Goal: Task Accomplishment & Management: Manage account settings

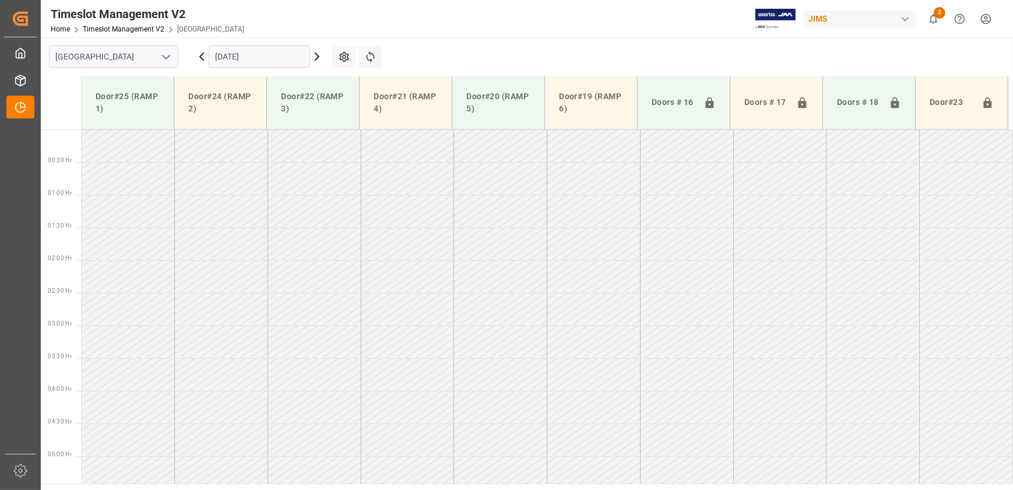
scroll to position [441, 0]
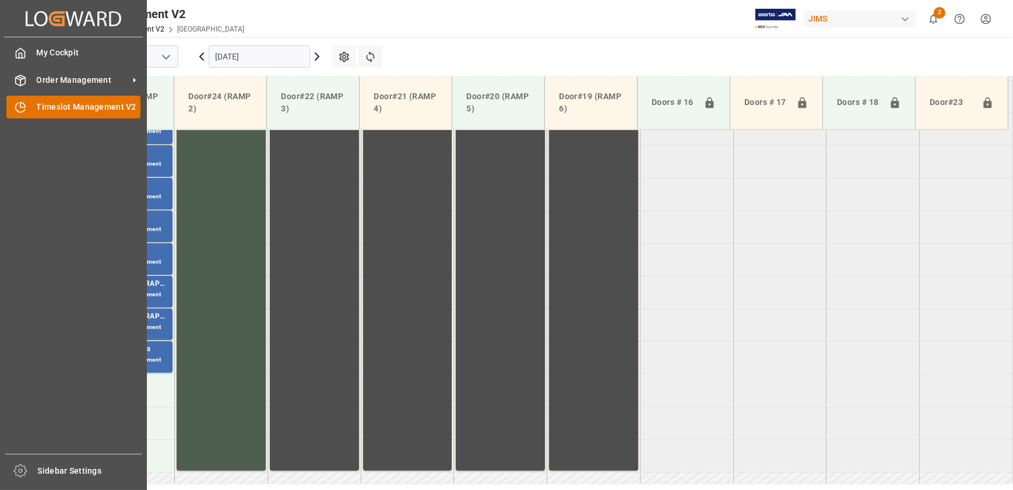
click at [13, 99] on div "Timeslot Management V2 Timeslot Management V2" at bounding box center [73, 107] width 134 height 23
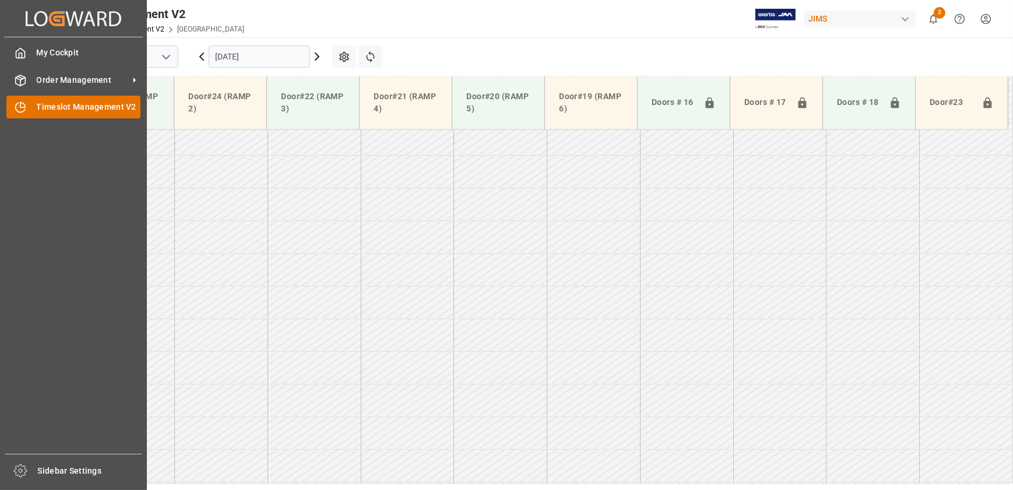
scroll to position [919, 0]
click at [55, 105] on span "Timeslot Management V2" at bounding box center [89, 107] width 104 height 12
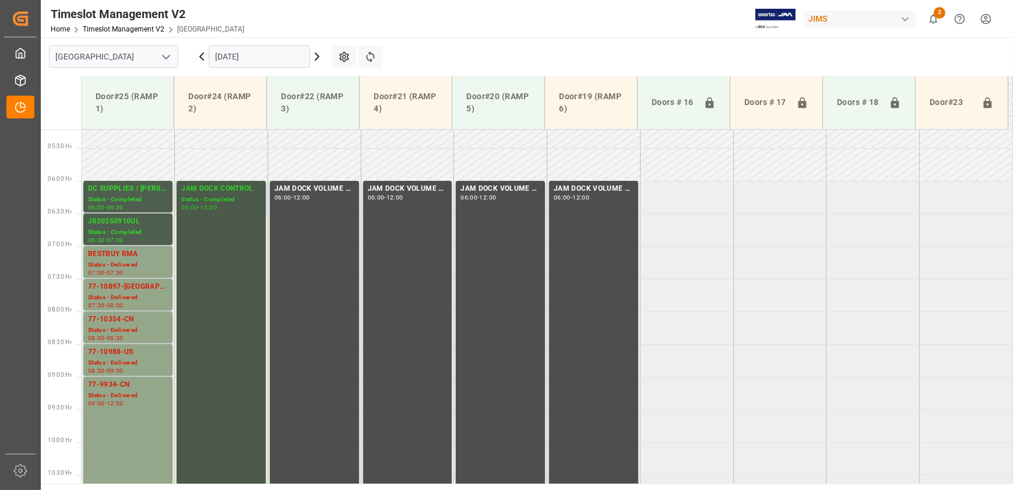
scroll to position [336, 0]
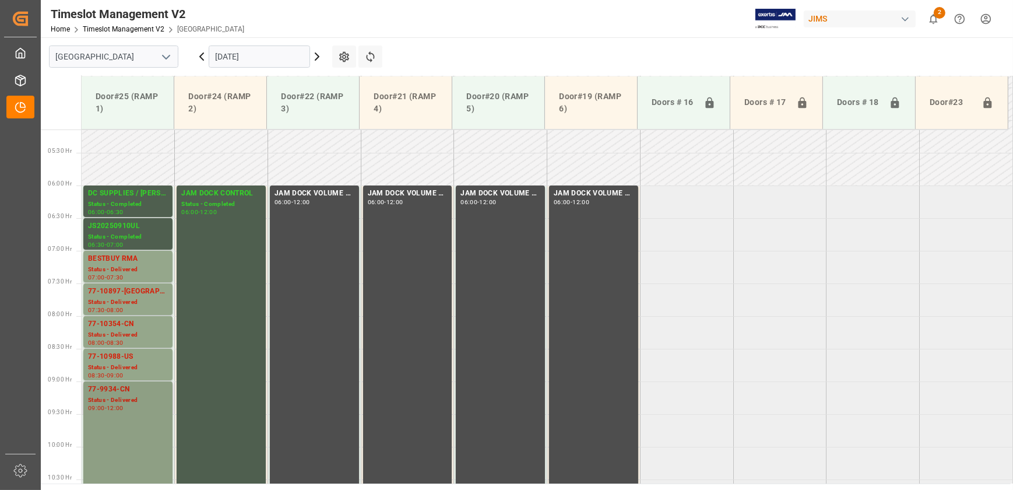
click at [122, 401] on div "Status - Delivered" at bounding box center [128, 400] width 80 height 10
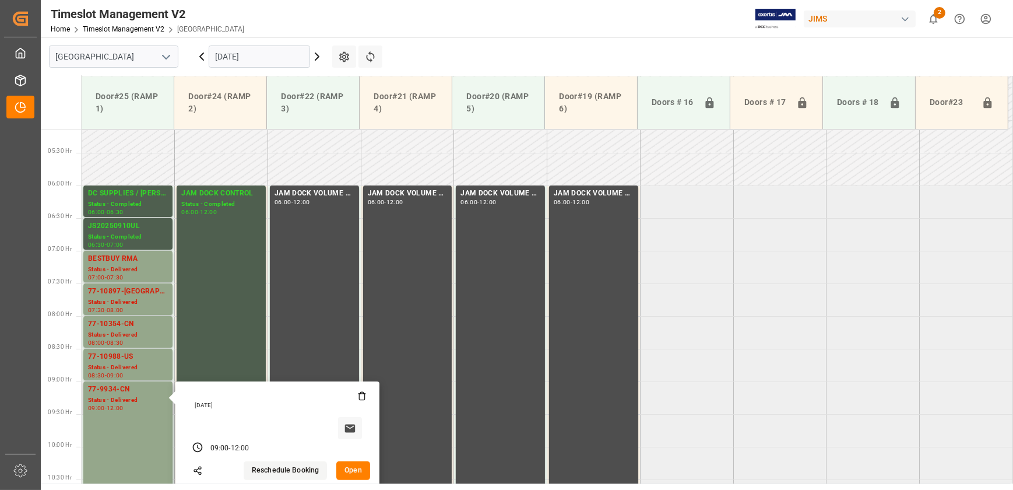
click at [357, 462] on button "Open" at bounding box center [353, 470] width 34 height 19
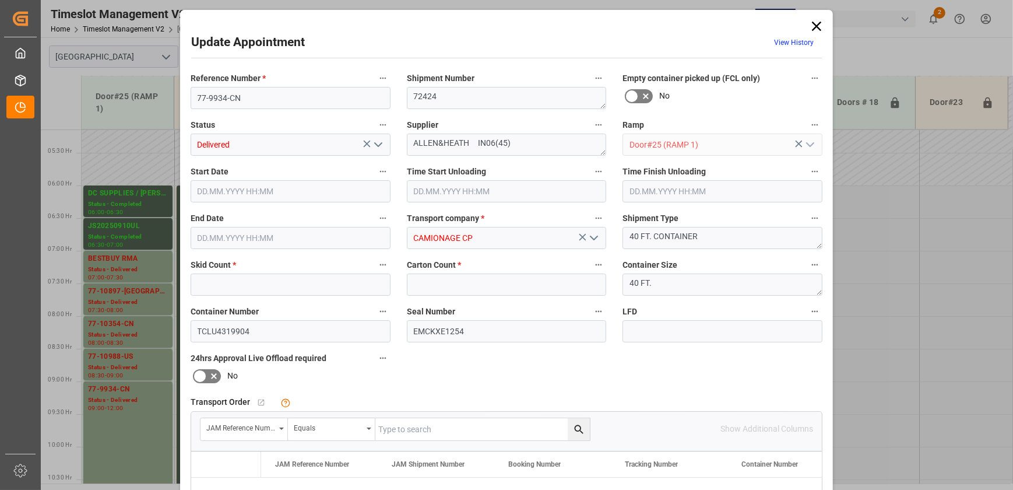
type input "50"
type input "470"
type input "16.09.2025 09:00"
type input "16.09.2025 12:00"
type input "15.09.2025 10:26"
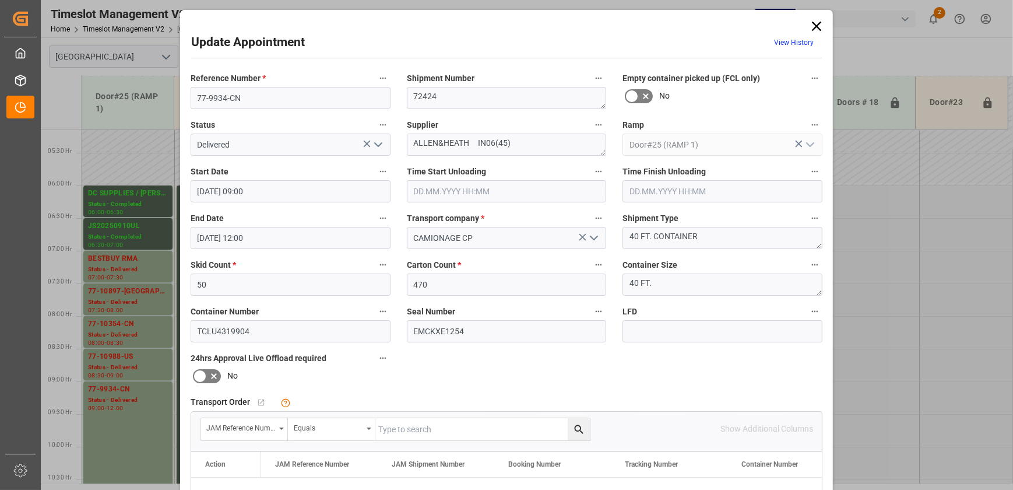
click at [815, 23] on icon at bounding box center [817, 26] width 16 height 16
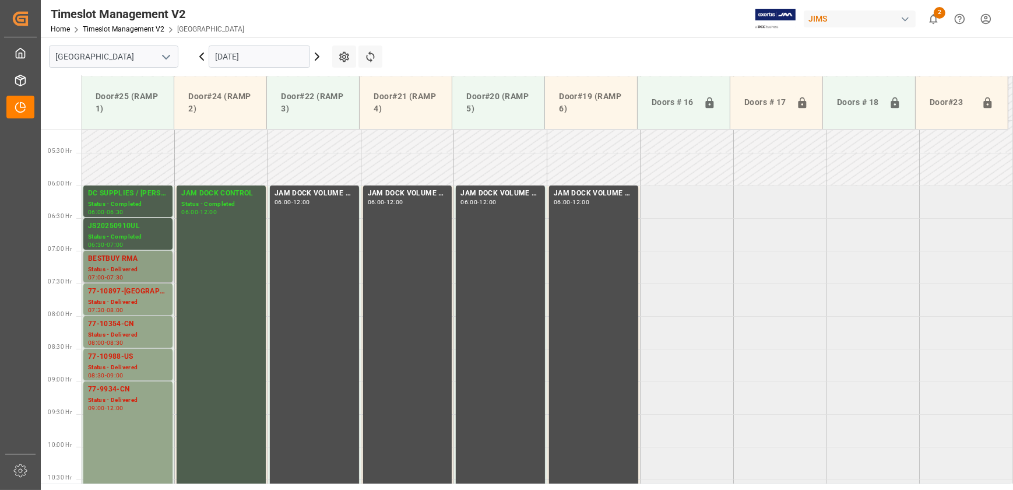
click at [141, 264] on div "BESTBUY RMA" at bounding box center [128, 259] width 80 height 12
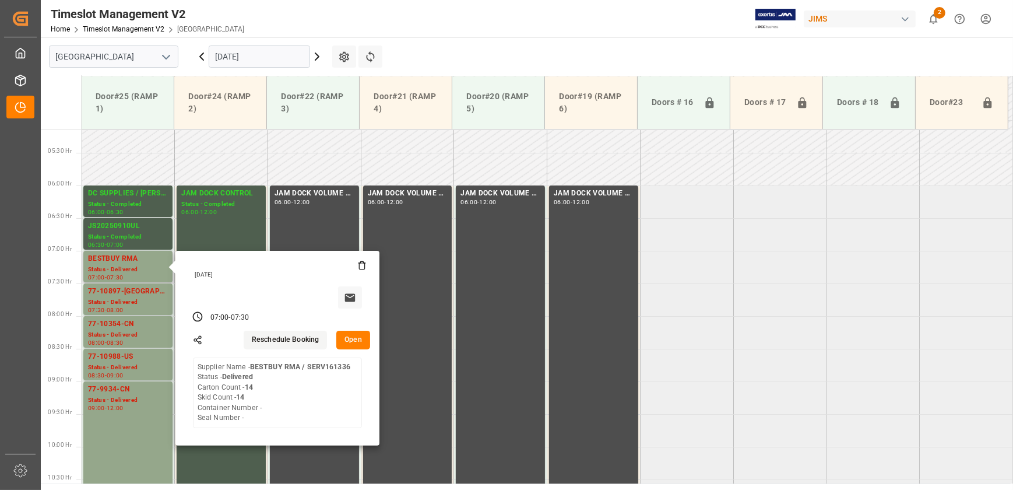
click at [356, 332] on button "Open" at bounding box center [353, 340] width 34 height 19
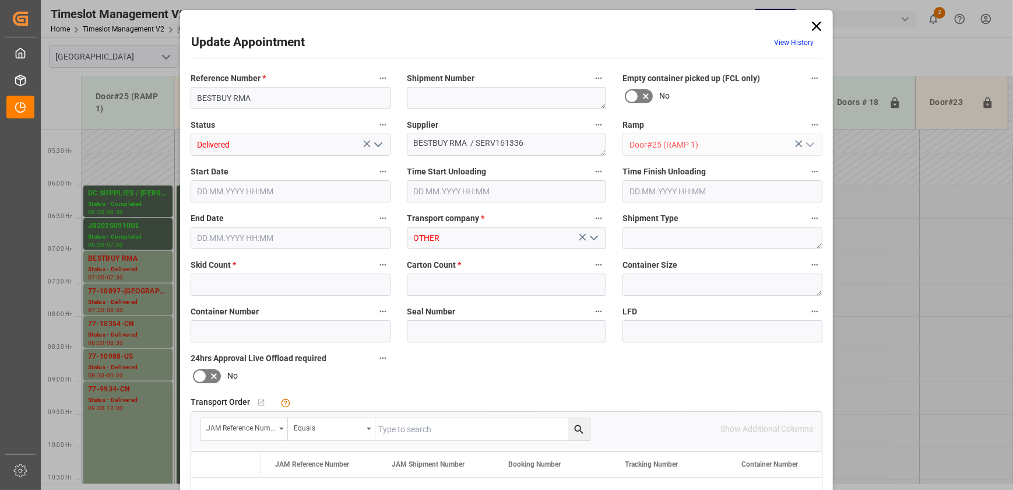
type input "14"
type input "16.09.2025 07:00"
type input "16.09.2025 09:15"
type input "16.09.2025 07:30"
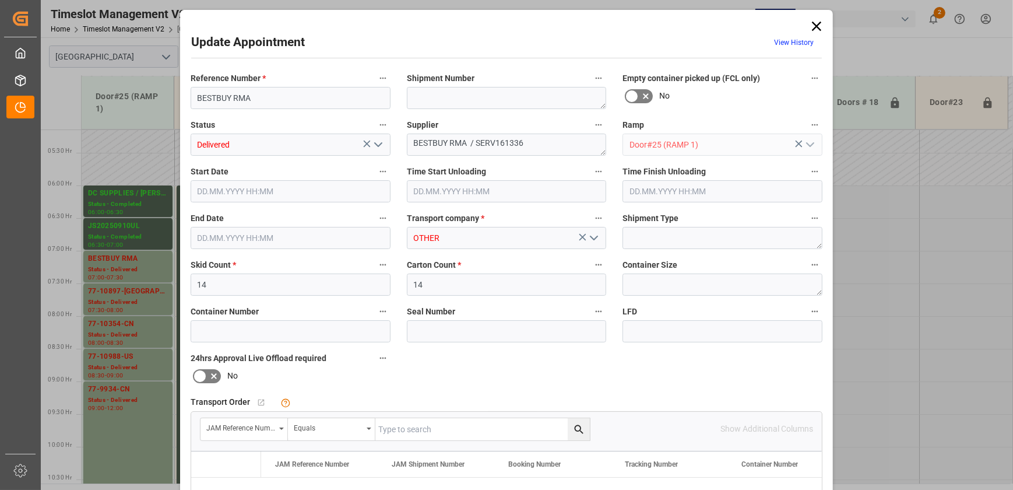
type input "12.09.2025 12:44"
click at [377, 145] on polyline "open menu" at bounding box center [378, 144] width 7 height 3
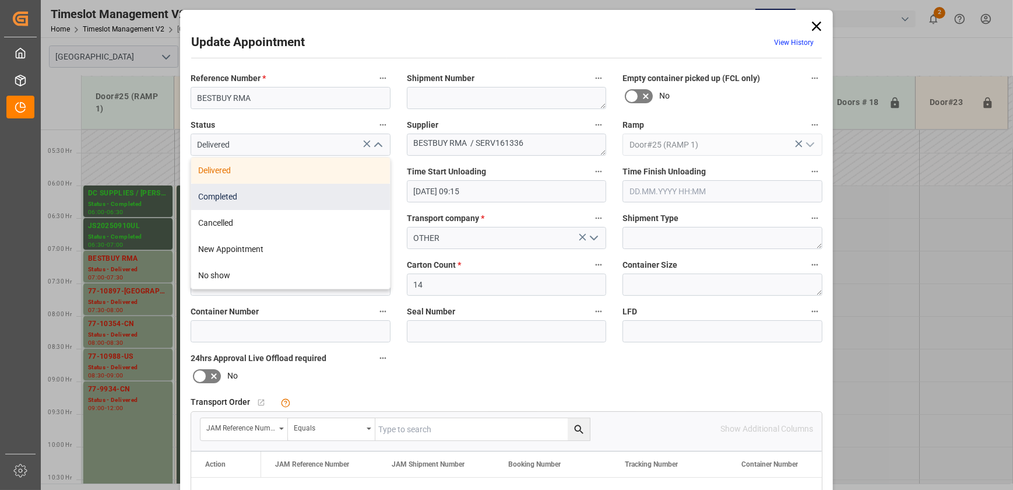
click at [315, 200] on div "Completed" at bounding box center [290, 197] width 199 height 26
type input "Completed"
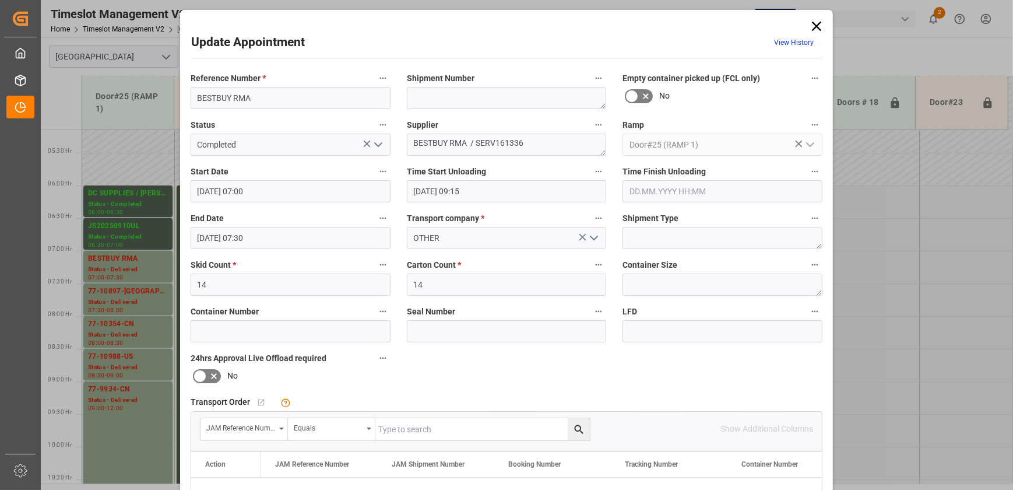
scroll to position [218, 0]
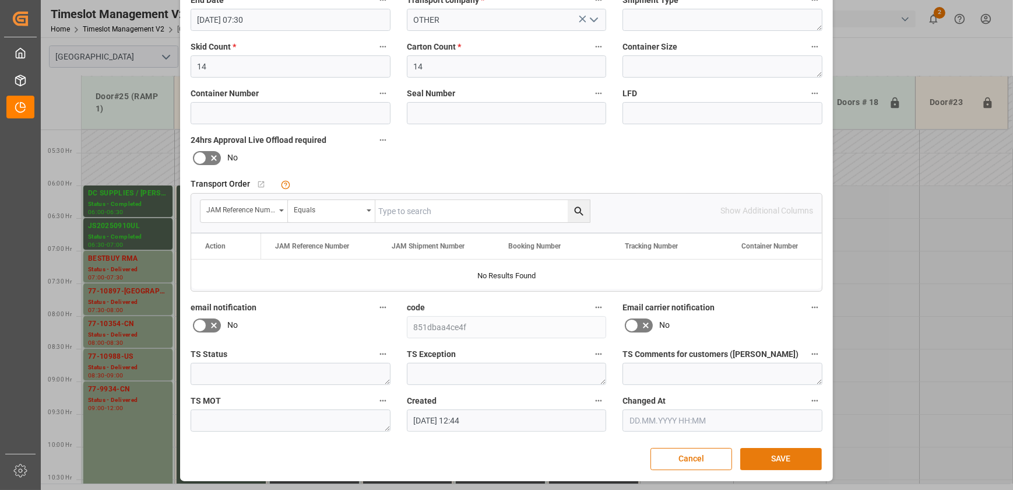
click at [792, 452] on button "SAVE" at bounding box center [782, 459] width 82 height 22
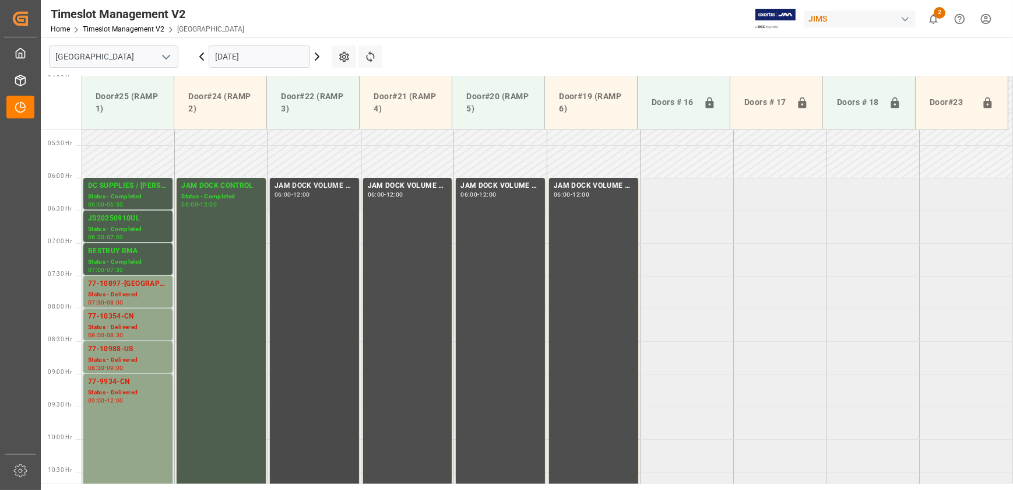
scroll to position [397, 0]
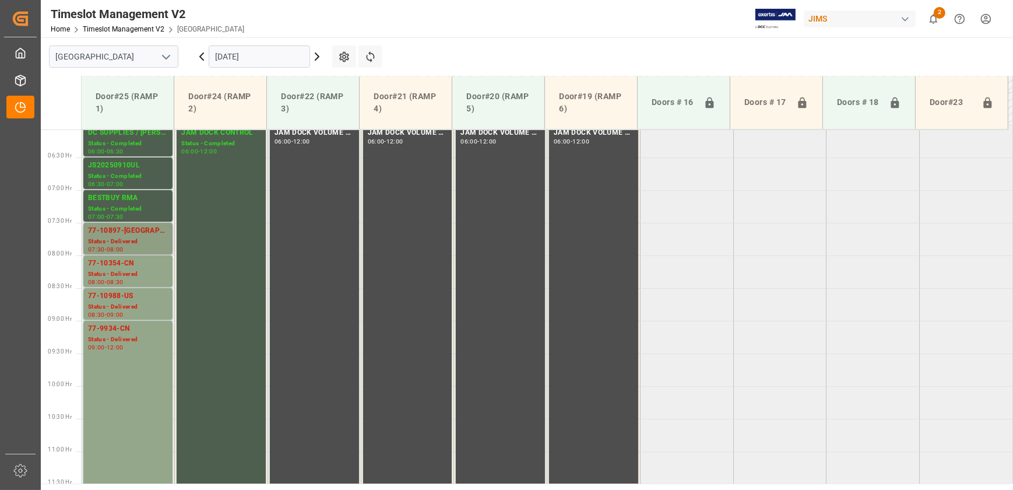
click at [145, 239] on div "Status - Delivered" at bounding box center [128, 242] width 80 height 10
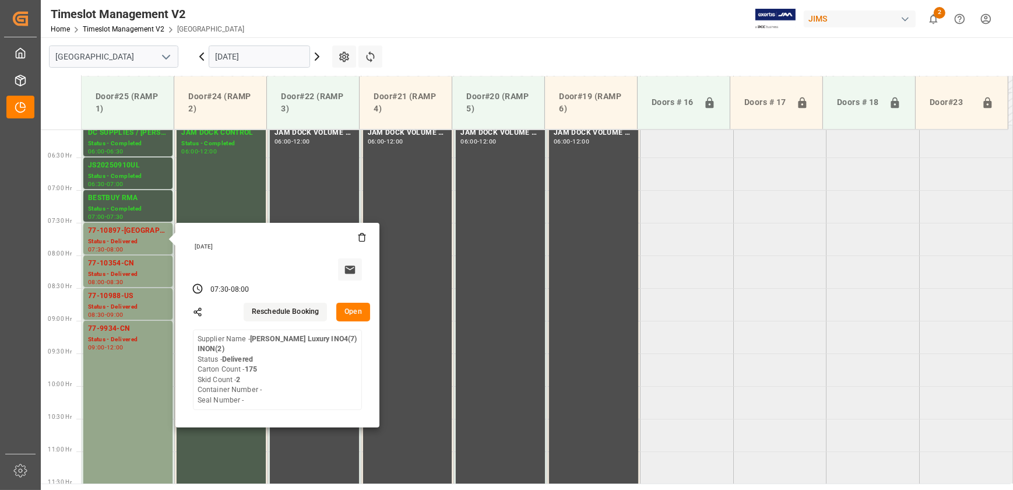
click at [202, 58] on icon at bounding box center [201, 56] width 3 height 7
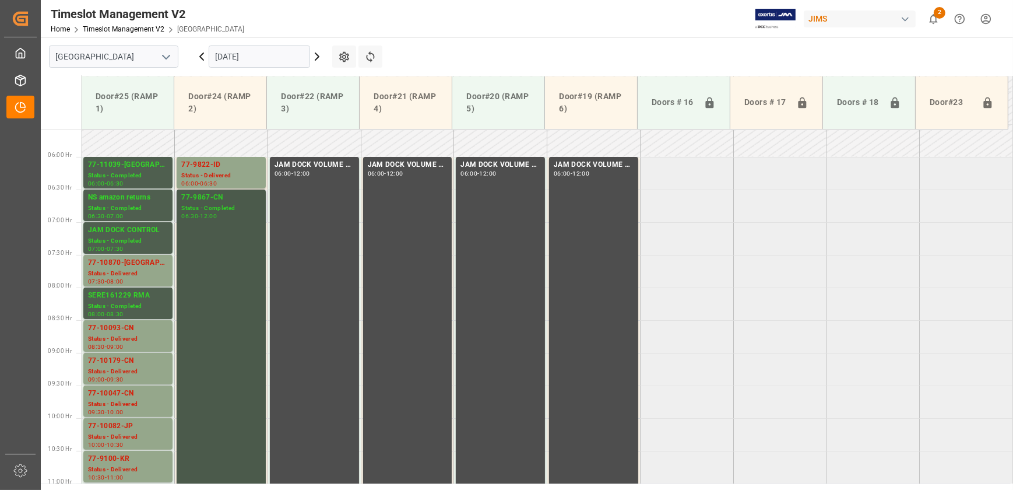
scroll to position [348, 0]
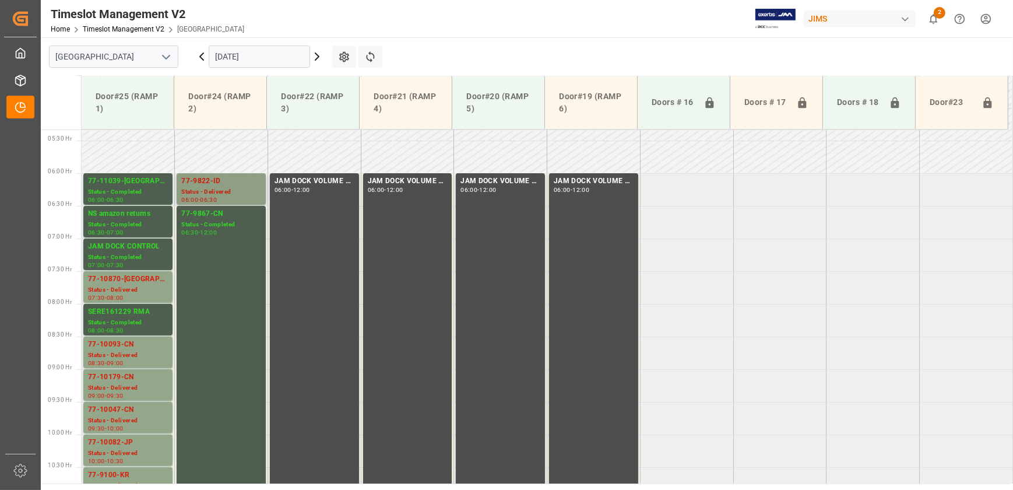
click at [241, 181] on div "77-9822-ID" at bounding box center [221, 182] width 80 height 12
click at [148, 292] on div "Status - Delivered" at bounding box center [128, 290] width 80 height 10
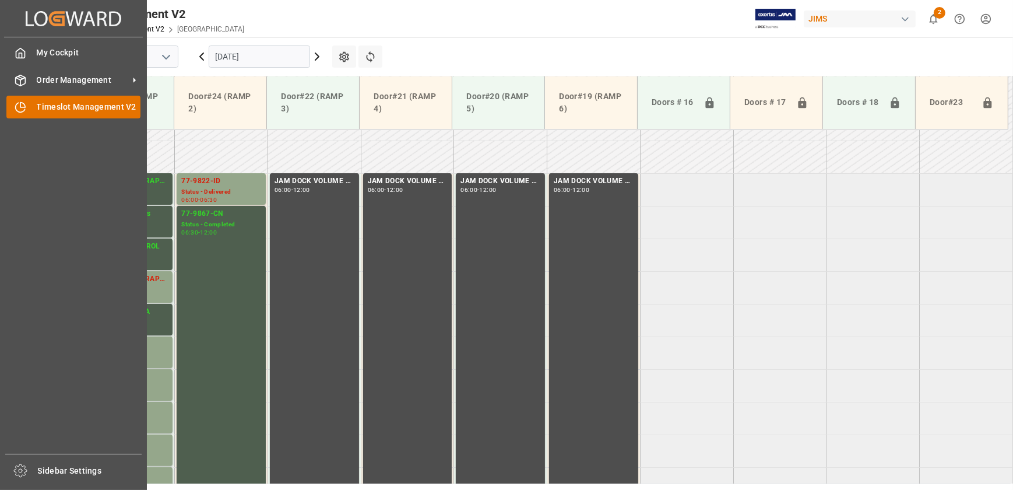
click at [34, 107] on div "Timeslot Management V2 Timeslot Management V2" at bounding box center [73, 107] width 134 height 23
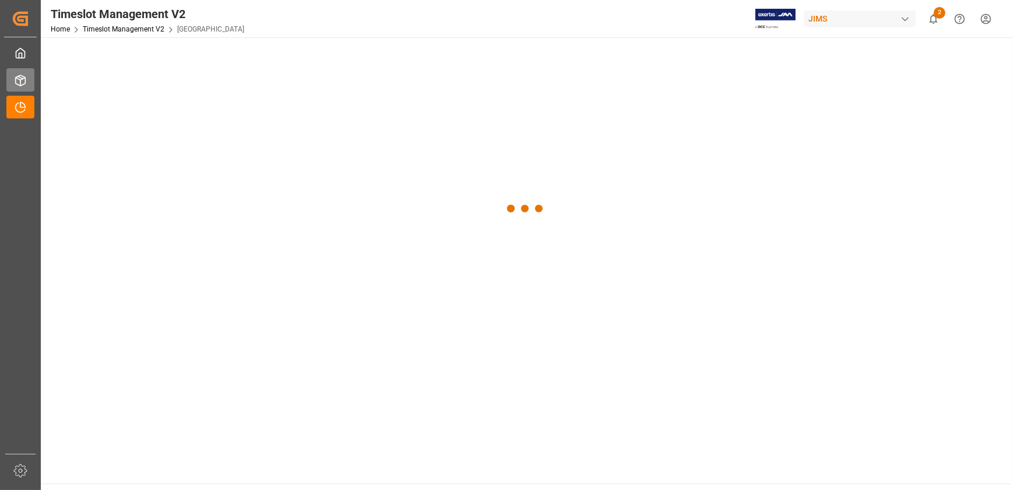
click at [31, 78] on div "Order Management Order Management" at bounding box center [20, 79] width 28 height 23
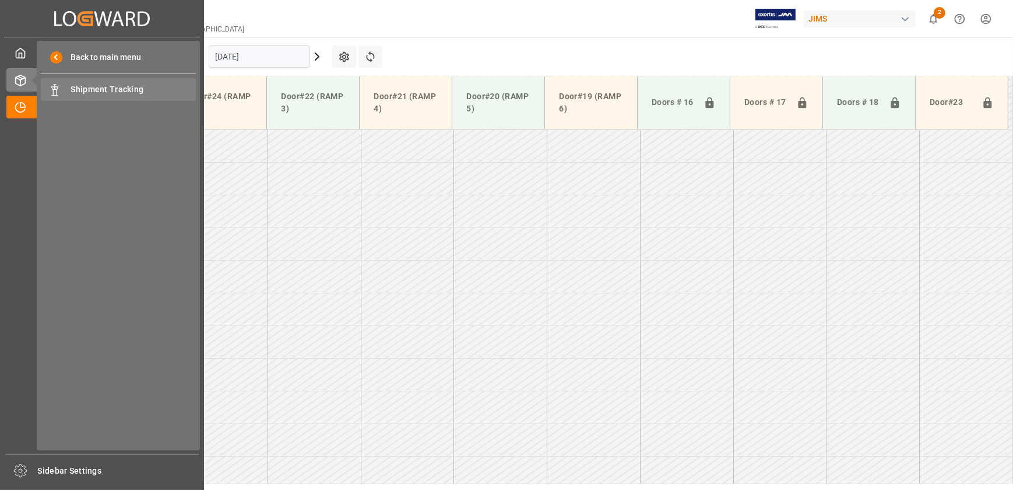
scroll to position [984, 0]
click at [94, 88] on span "Shipment Tracking" at bounding box center [133, 89] width 125 height 12
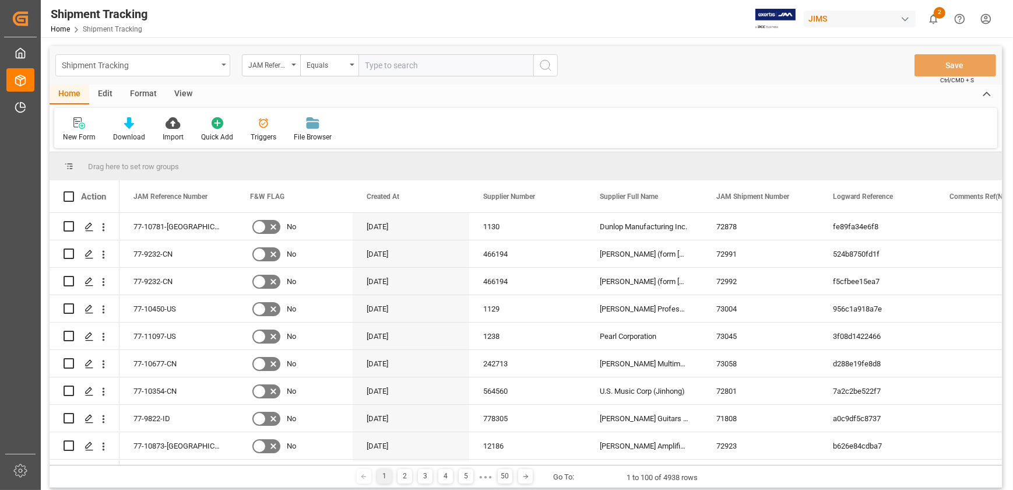
click at [202, 62] on div "Shipment Tracking" at bounding box center [140, 64] width 156 height 15
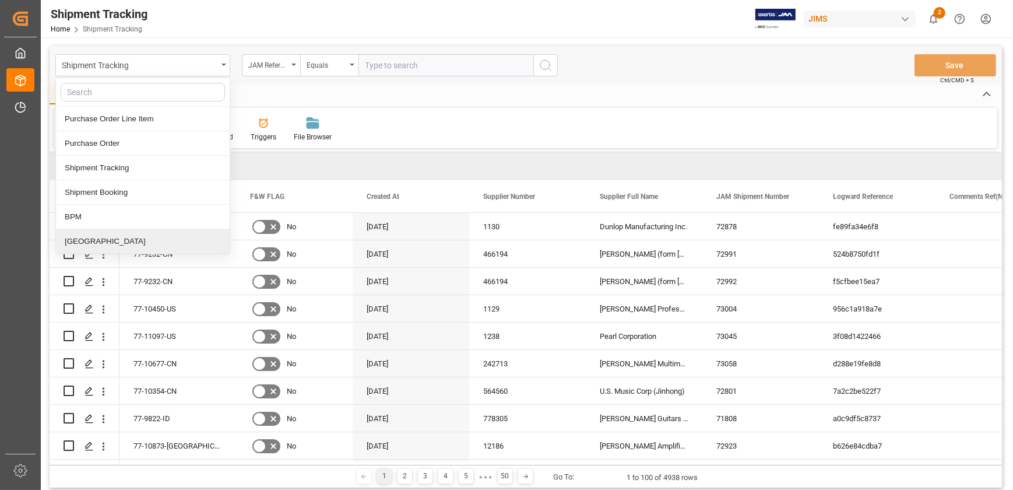
click at [108, 243] on div "Montreal" at bounding box center [143, 241] width 174 height 24
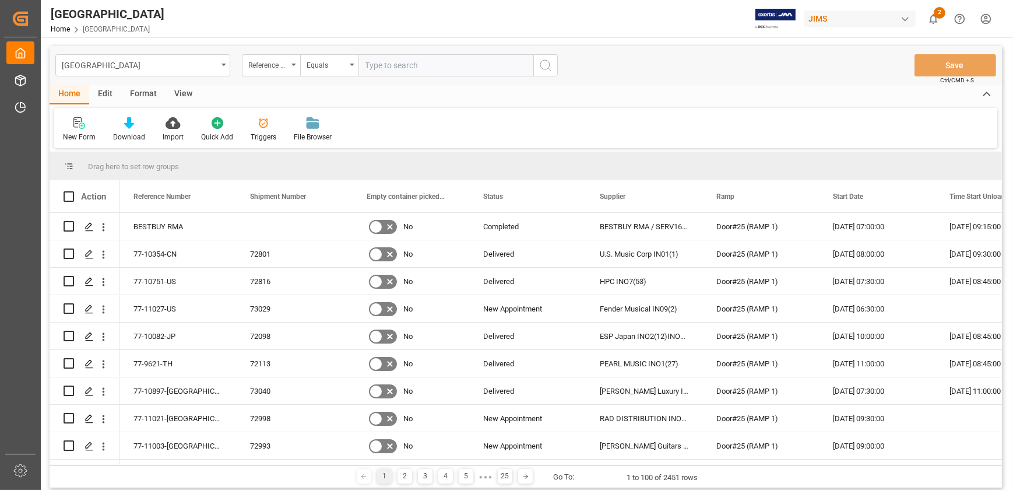
click at [179, 96] on div "View" at bounding box center [184, 95] width 36 height 20
click at [911, 198] on span at bounding box center [916, 196] width 10 height 10
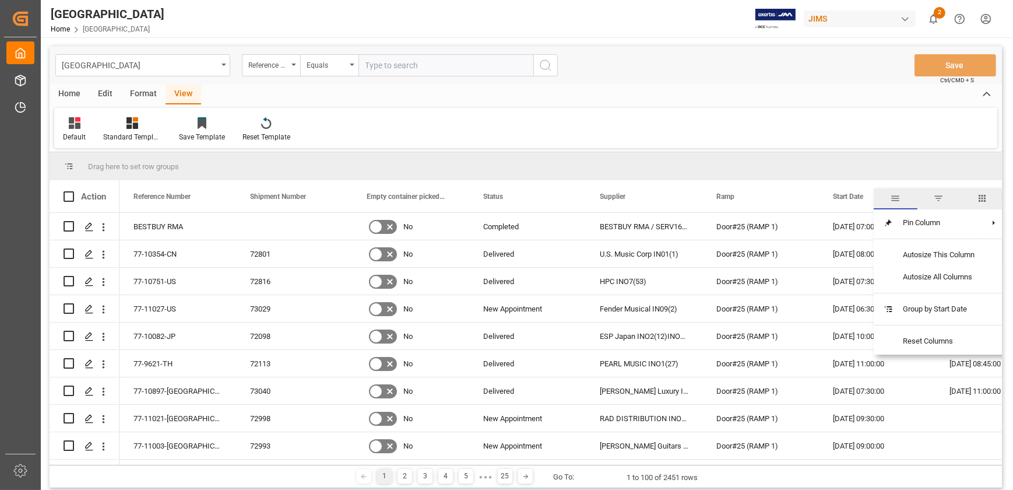
click at [939, 197] on span "filter" at bounding box center [939, 198] width 10 height 10
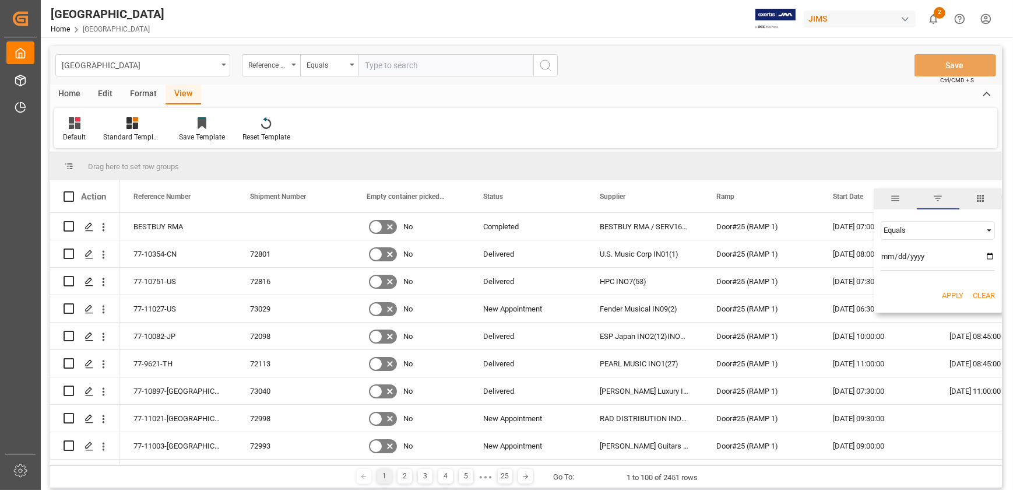
click at [994, 256] on input "date" at bounding box center [938, 259] width 114 height 23
click at [991, 256] on input "date" at bounding box center [938, 259] width 114 height 23
type input "2025-09-17"
click at [953, 294] on button "Apply" at bounding box center [953, 296] width 22 height 12
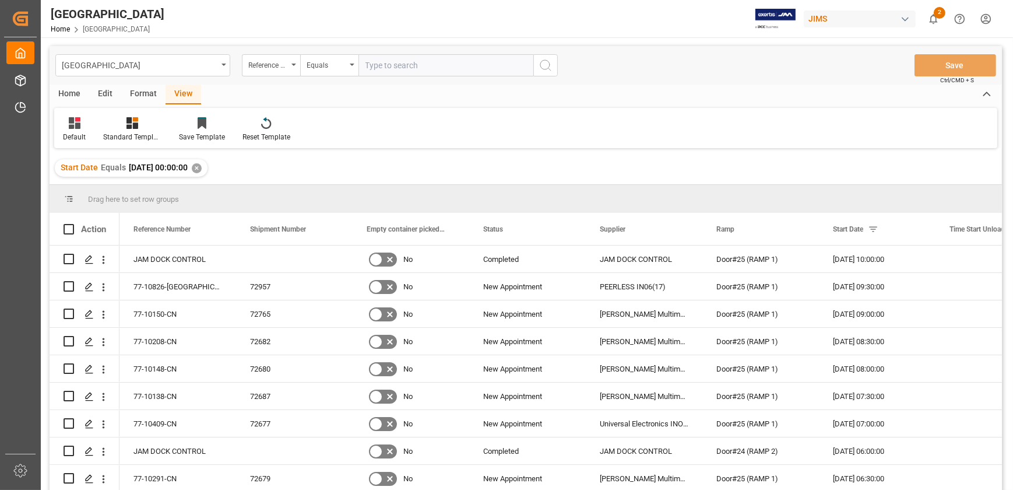
click at [187, 94] on div "View" at bounding box center [184, 95] width 36 height 20
click at [76, 122] on icon at bounding box center [75, 123] width 12 height 12
click at [82, 192] on div "Print3" at bounding box center [120, 189] width 102 height 12
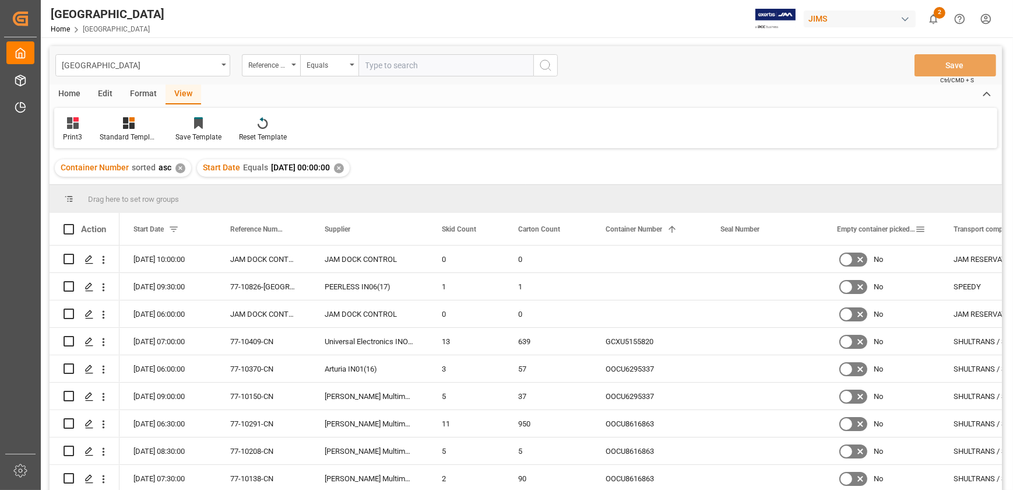
click at [922, 228] on span at bounding box center [920, 229] width 10 height 10
click at [977, 229] on span "columns" at bounding box center [981, 231] width 10 height 10
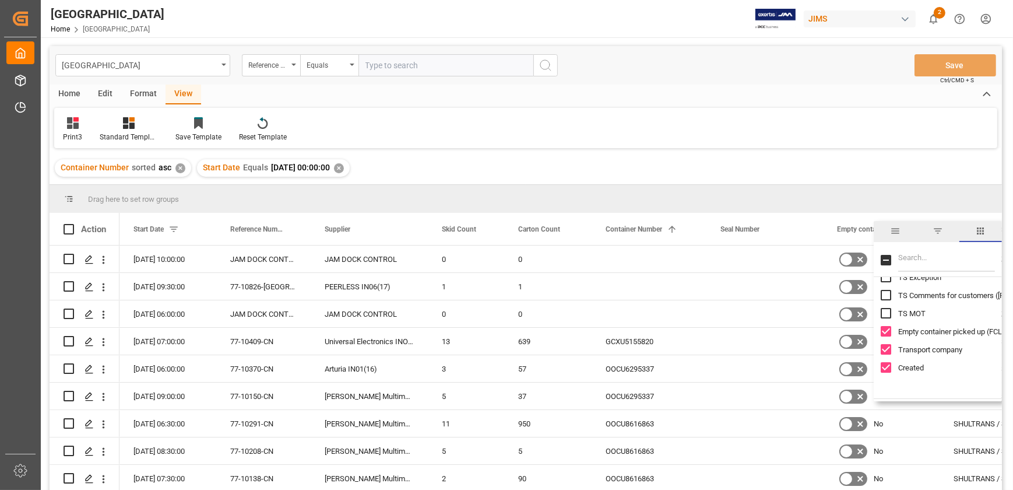
scroll to position [412, 0]
click at [886, 331] on input "Empty container picked up (FCL only) column toggle visibility (visible)" at bounding box center [886, 330] width 10 height 10
checkbox input "false"
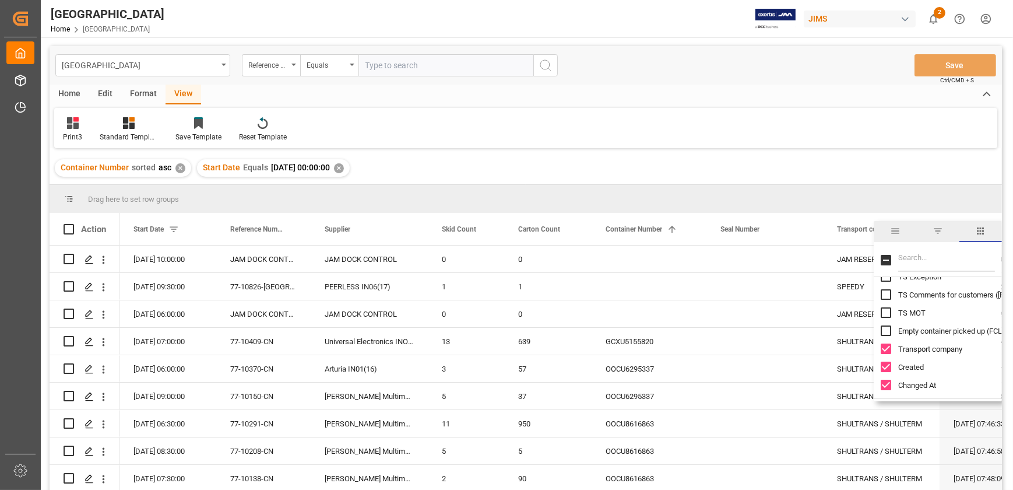
click at [936, 162] on div "Container Number sorted asc ✕ Start Date Equals 2025-09-17 00:00:00 ✕" at bounding box center [526, 168] width 953 height 33
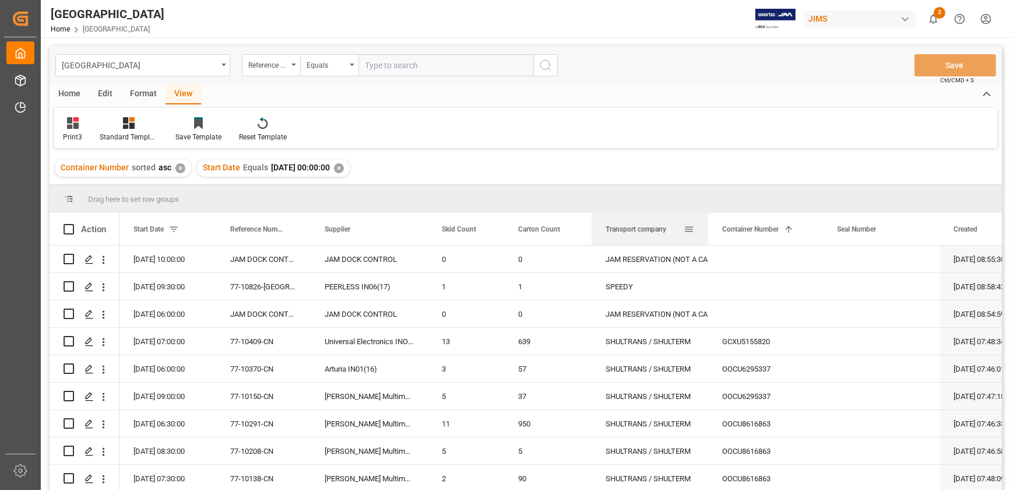
drag, startPoint x: 858, startPoint y: 230, endPoint x: 620, endPoint y: 216, distance: 238.4
click at [620, 216] on div "Transport company" at bounding box center [645, 229] width 78 height 32
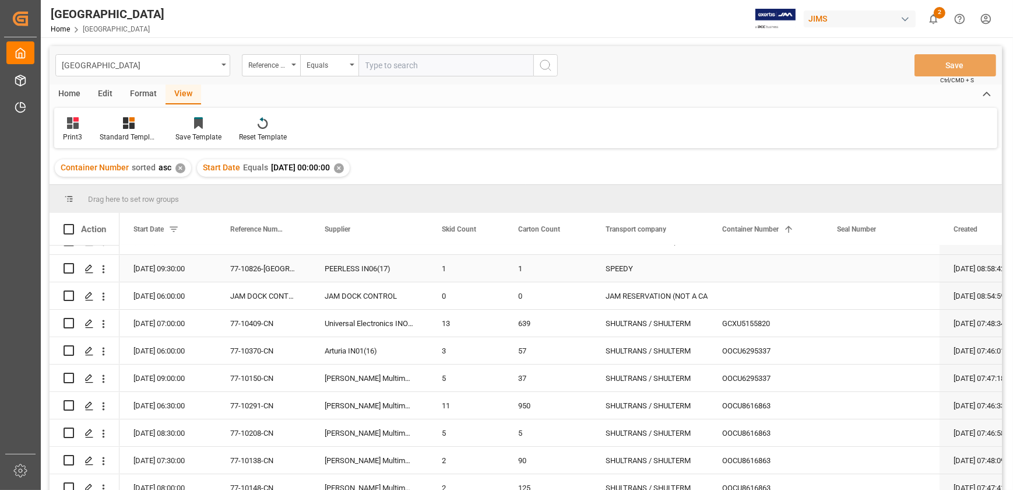
scroll to position [0, 0]
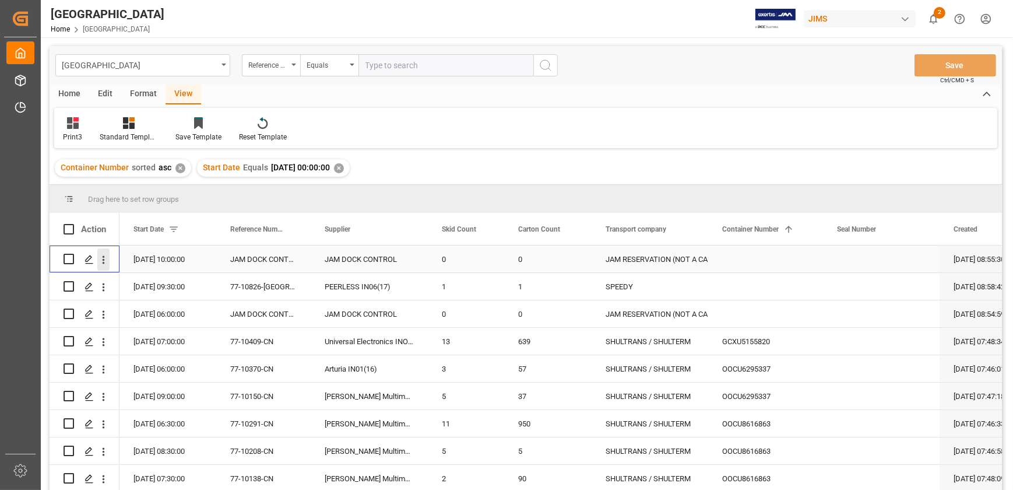
click at [106, 261] on icon "open menu" at bounding box center [103, 260] width 12 height 12
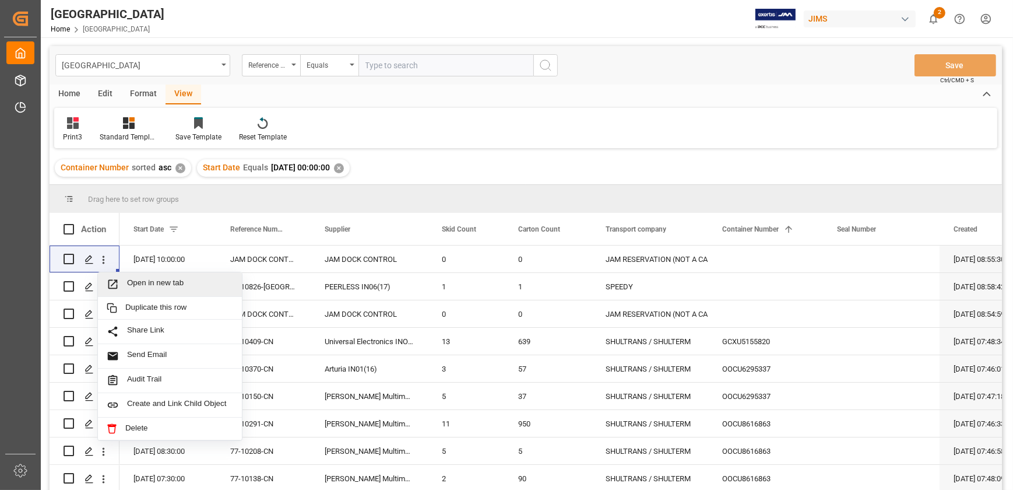
click at [462, 122] on div "Print3 Standard Templates Save Template Reset Template" at bounding box center [525, 128] width 943 height 40
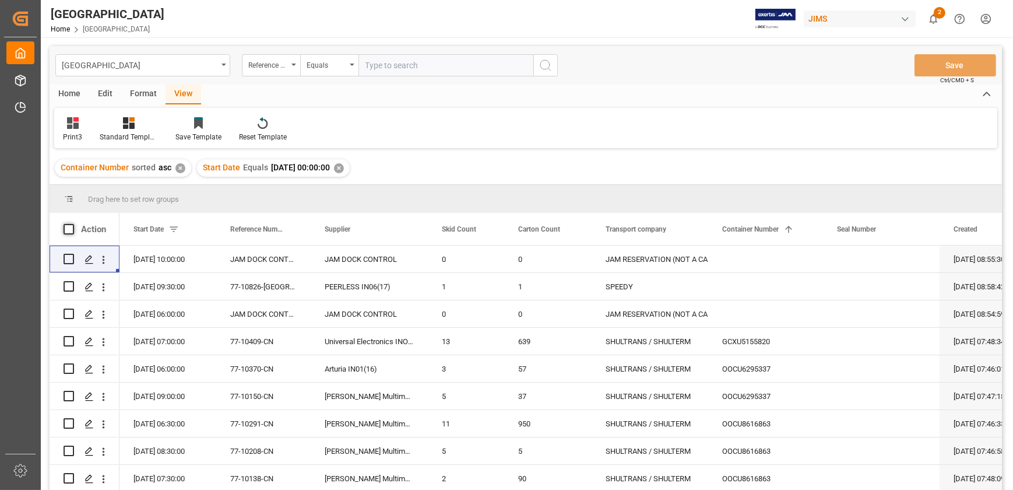
click at [70, 229] on span at bounding box center [69, 229] width 10 height 10
click at [72, 224] on input "checkbox" at bounding box center [72, 224] width 0 height 0
checkbox input "true"
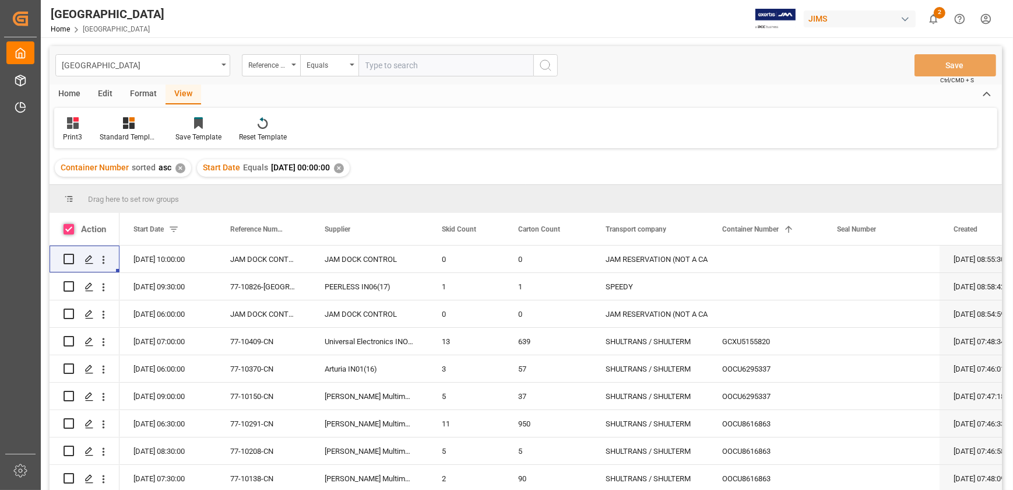
checkbox input "true"
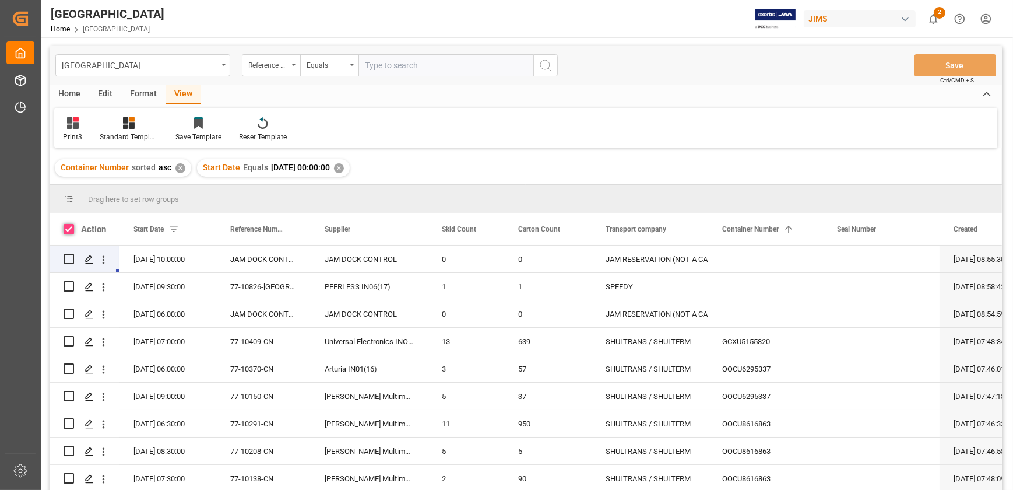
checkbox input "true"
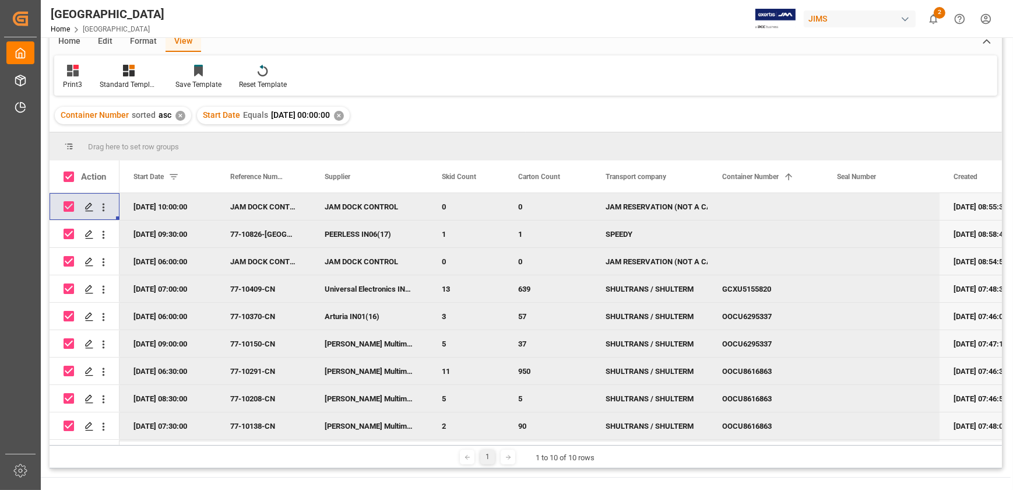
scroll to position [29, 0]
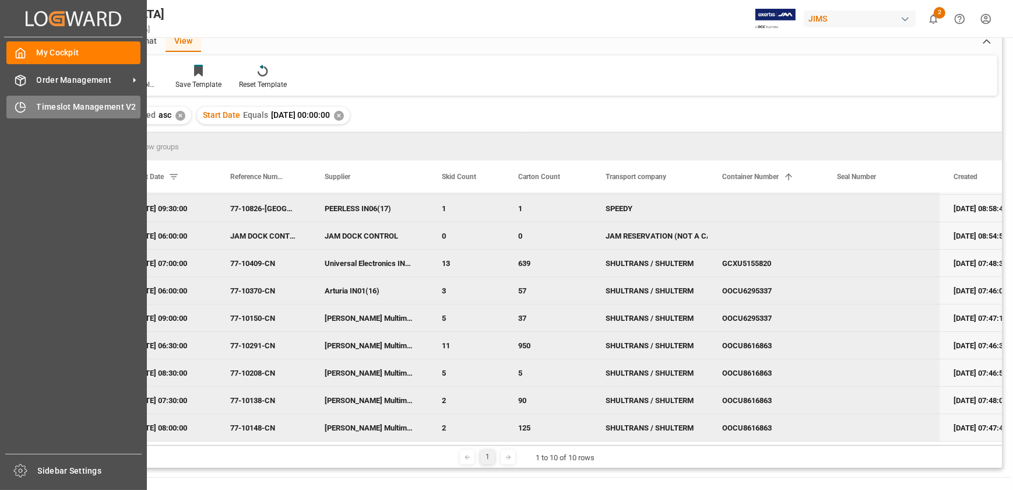
click at [29, 111] on div "Timeslot Management V2 Timeslot Management V2" at bounding box center [73, 107] width 134 height 23
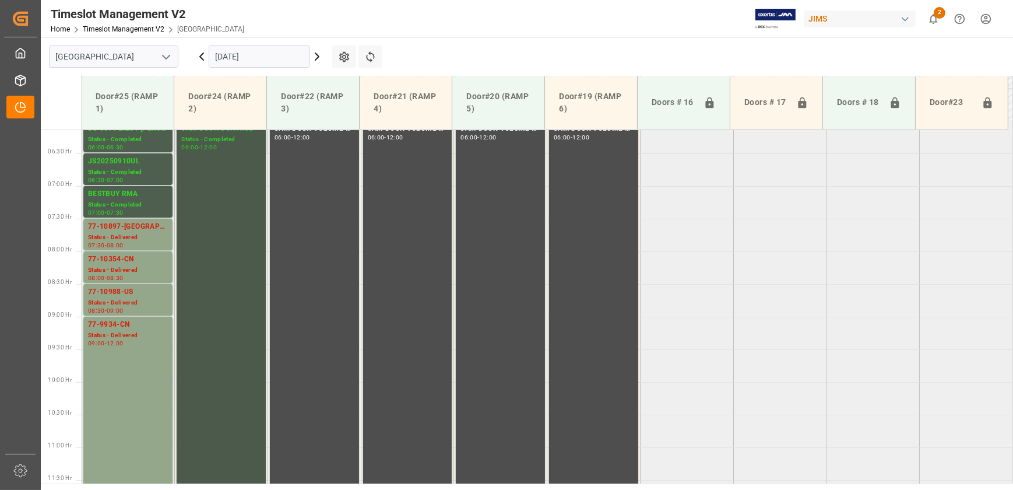
scroll to position [401, 0]
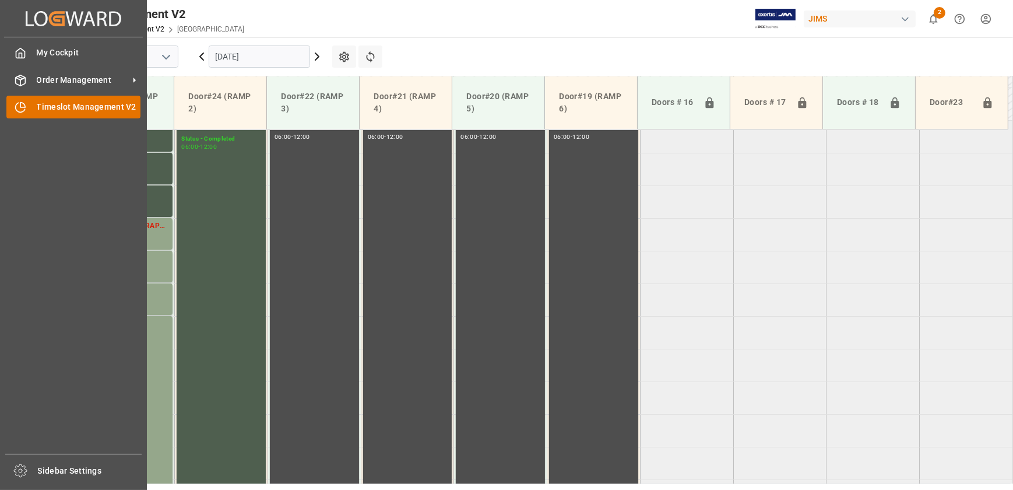
click at [21, 110] on icon at bounding box center [21, 107] width 12 height 12
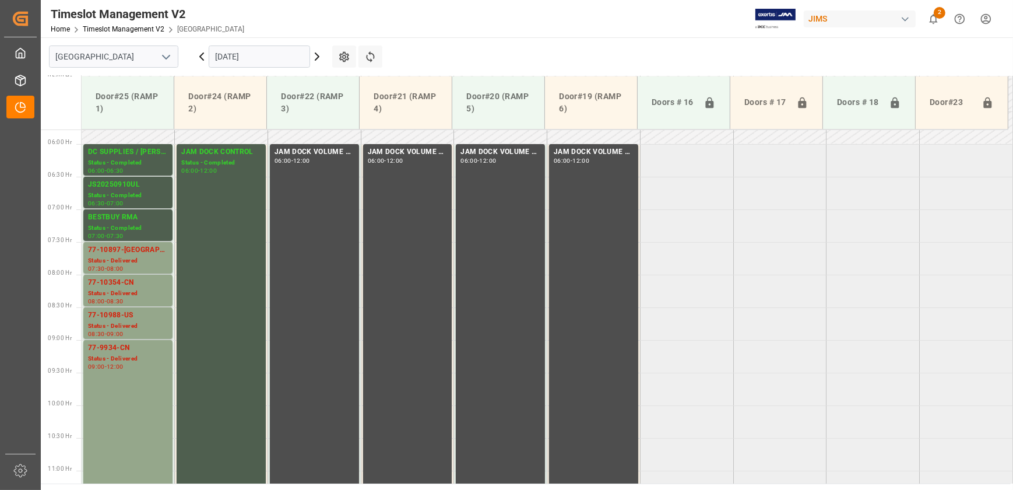
scroll to position [385, 0]
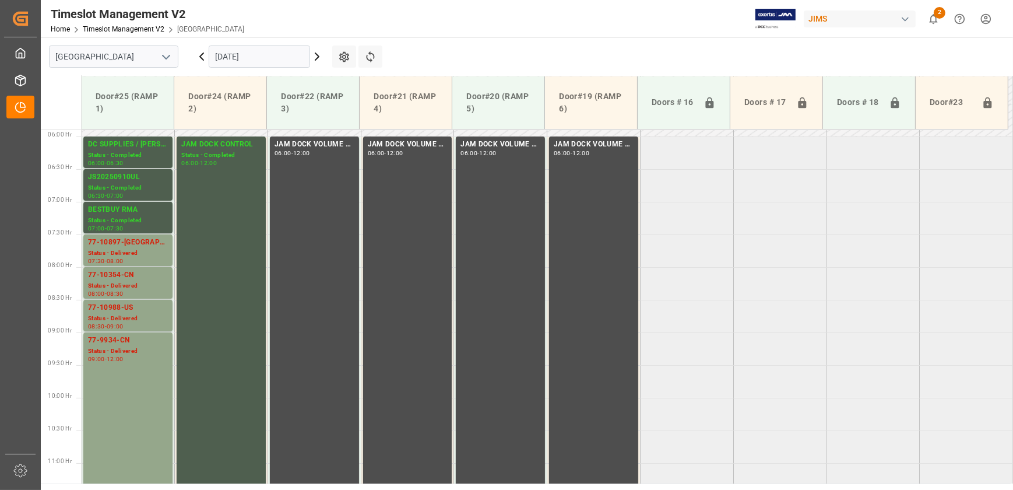
click at [317, 55] on icon at bounding box center [316, 56] width 3 height 7
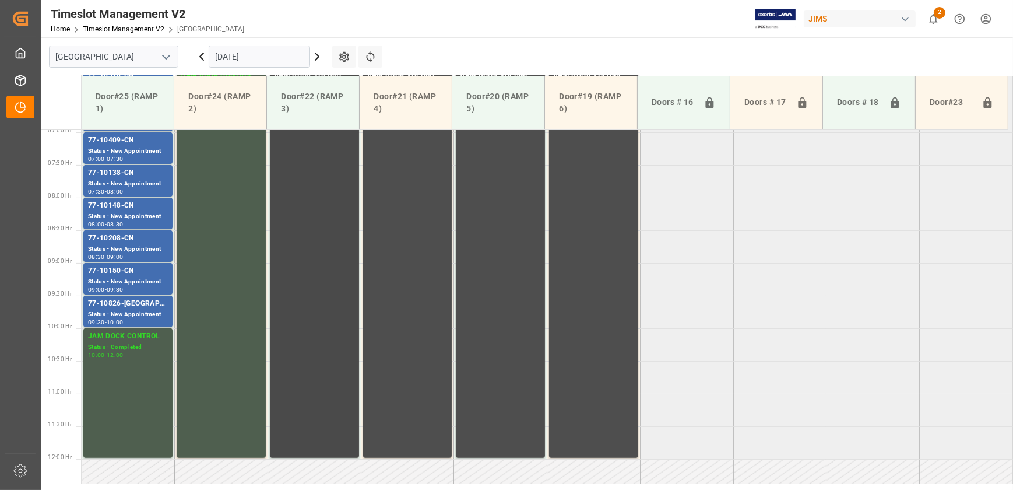
scroll to position [242, 0]
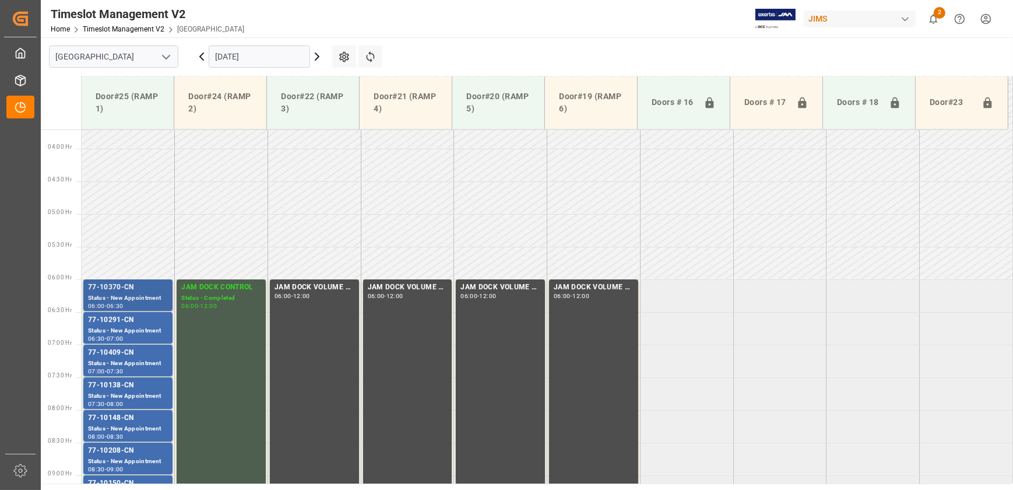
click at [149, 287] on div "77-10370-CN" at bounding box center [128, 288] width 80 height 12
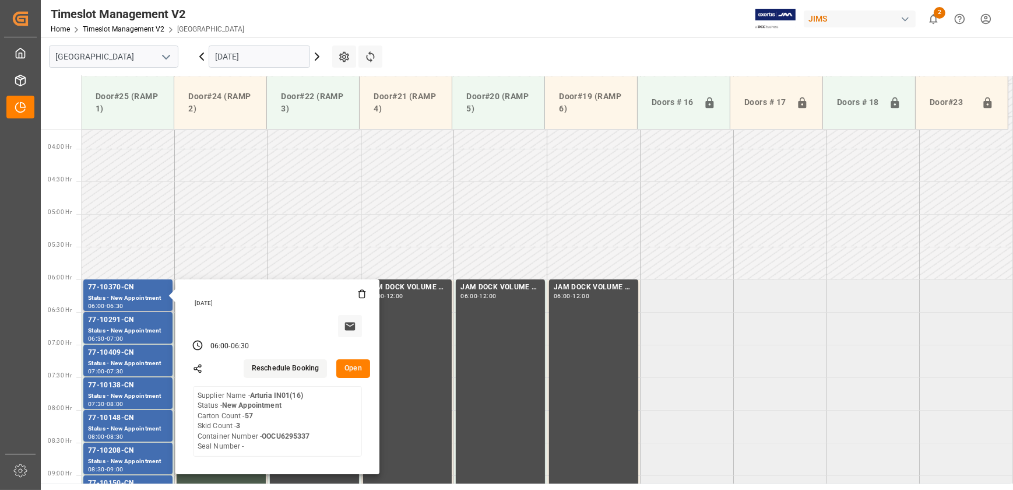
click at [359, 369] on button "Open" at bounding box center [353, 368] width 34 height 19
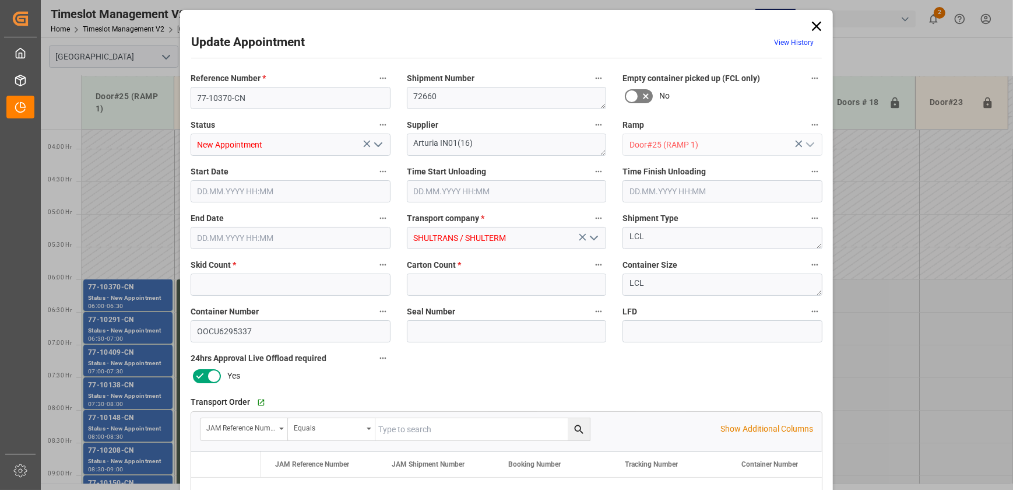
type input "3"
type input "57"
type input "17.09.2025 06:00"
type input "17.09.2025 06:30"
type input "15.09.2025 11:46"
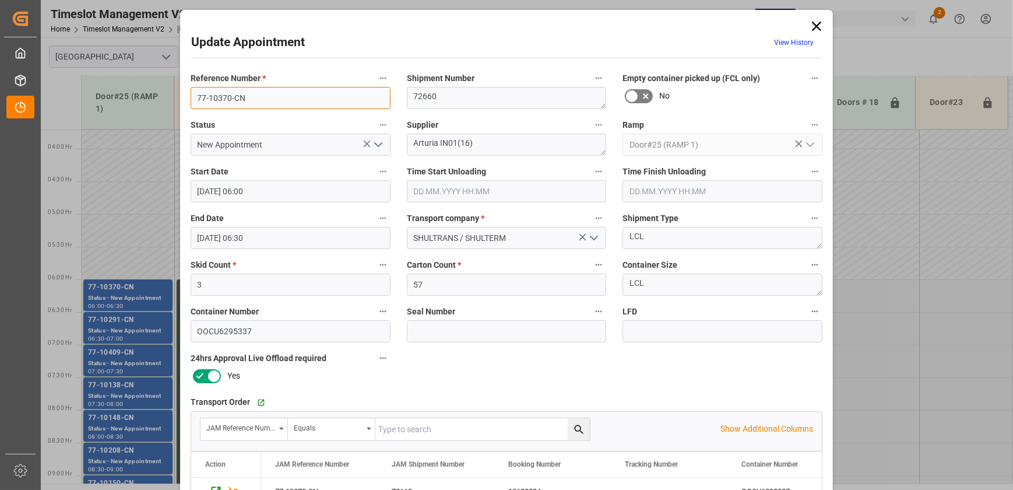
click at [268, 103] on input "77-10370-CN" at bounding box center [291, 98] width 200 height 22
click at [920, 241] on div "Update Appointment View History Reference Number * 77-10370-CN Shipment Number …" at bounding box center [506, 245] width 1013 height 490
click at [815, 29] on icon at bounding box center [817, 26] width 16 height 16
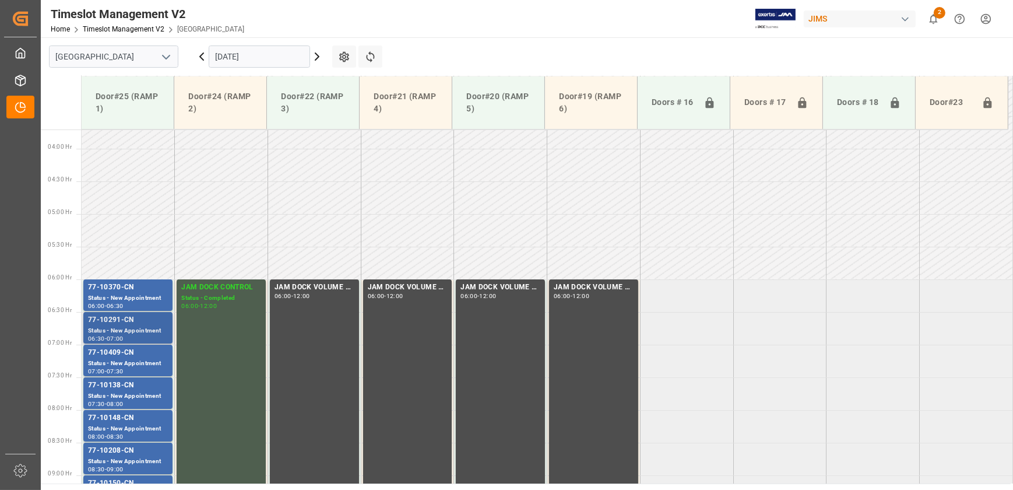
click at [139, 320] on div "77-10291-CN" at bounding box center [128, 320] width 80 height 12
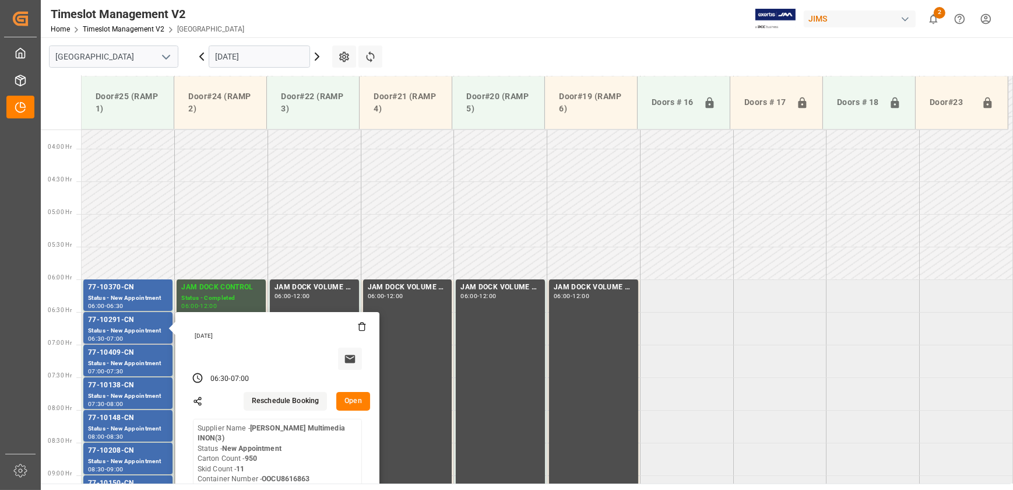
click at [362, 394] on button "Open" at bounding box center [353, 401] width 34 height 19
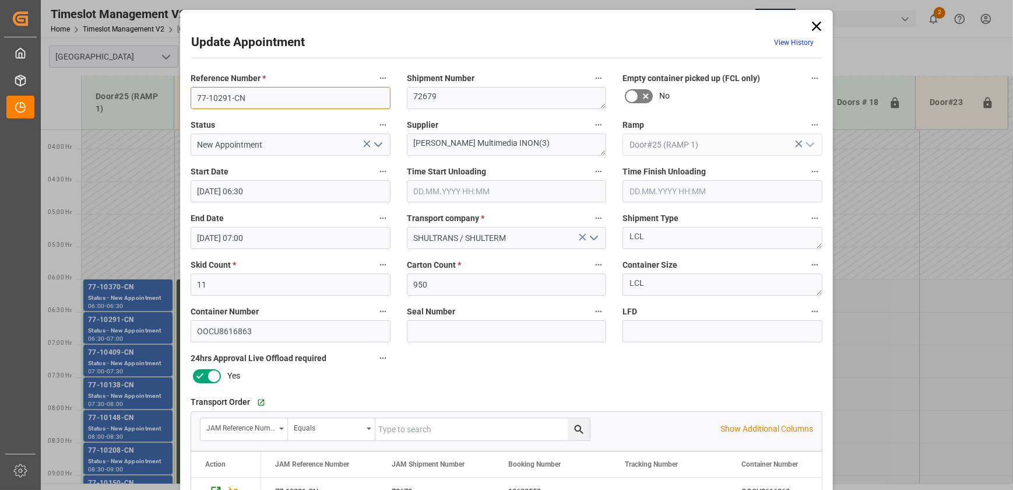
click at [315, 95] on input "77-10291-CN" at bounding box center [291, 98] width 200 height 22
click at [110, 363] on div "Update Appointment View History Reference Number * 77-10291-CN Shipment Number …" at bounding box center [506, 245] width 1013 height 490
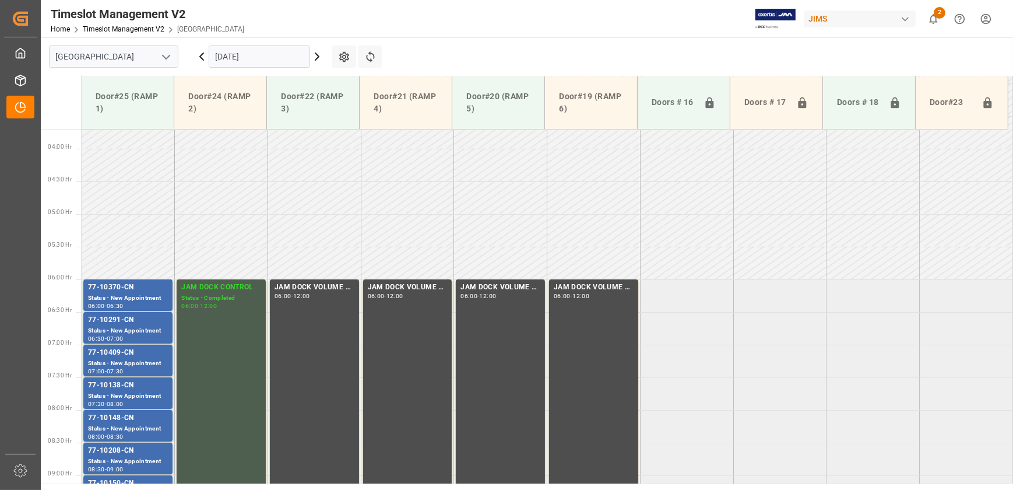
click at [110, 363] on div "Status - New Appointment" at bounding box center [128, 364] width 80 height 10
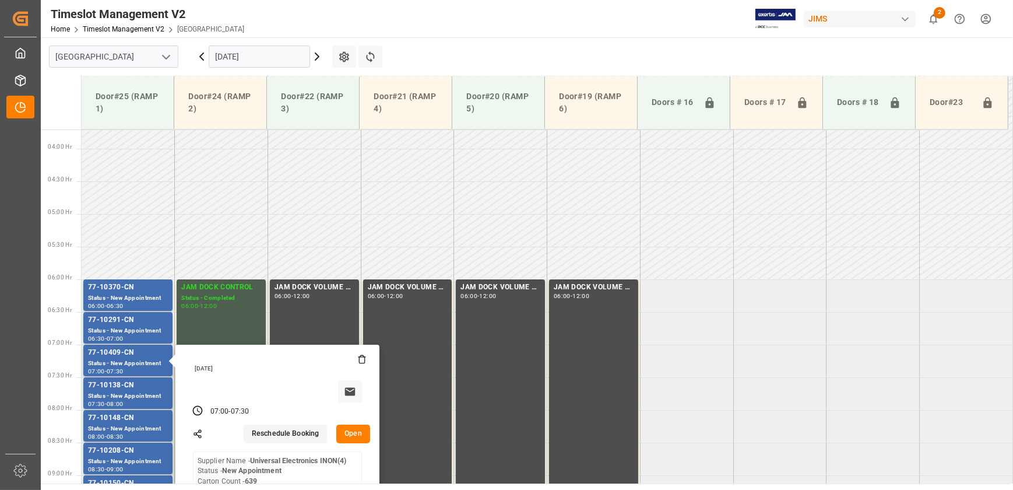
click at [362, 430] on button "Open" at bounding box center [353, 434] width 34 height 19
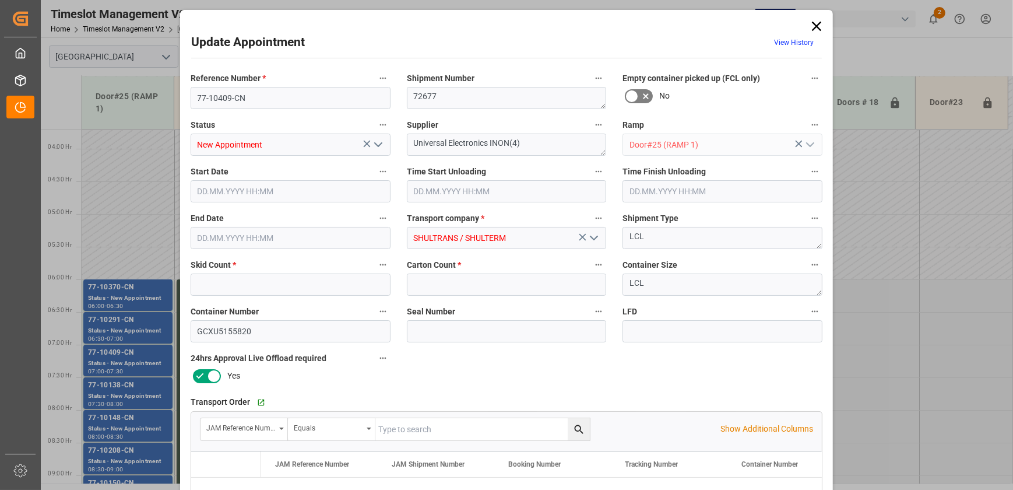
type input "13"
type input "639"
type input "17.09.2025 07:00"
type input "17.09.2025 07:30"
type input "15.09.2025 11:48"
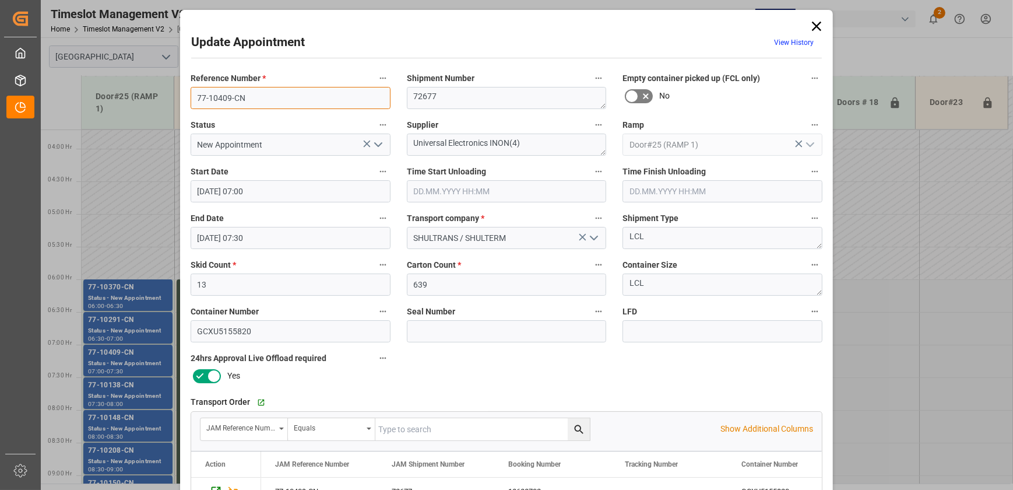
click at [251, 94] on input "77-10409-CN" at bounding box center [291, 98] width 200 height 22
click at [138, 363] on div "Update Appointment View History Reference Number * 77-10409-CN Shipment Number …" at bounding box center [506, 245] width 1013 height 490
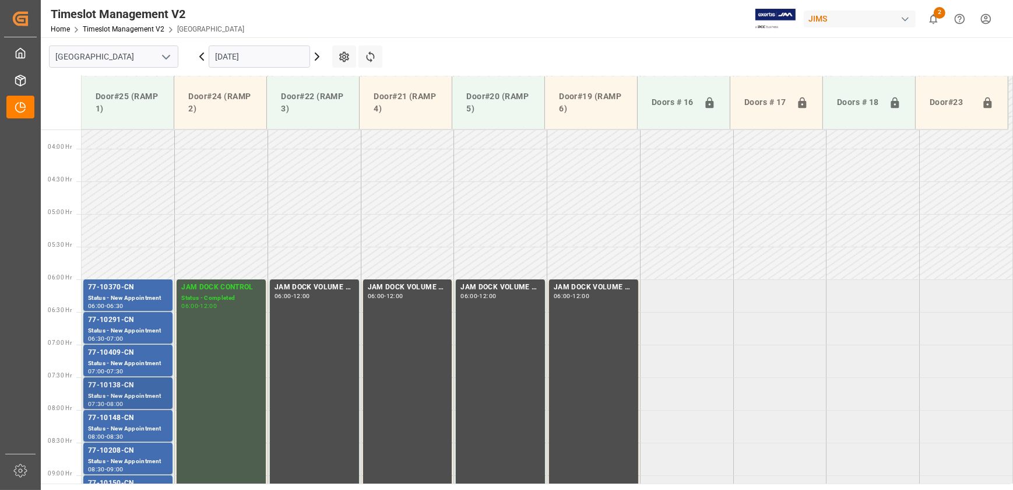
click at [136, 397] on div "Status - New Appointment" at bounding box center [128, 396] width 80 height 10
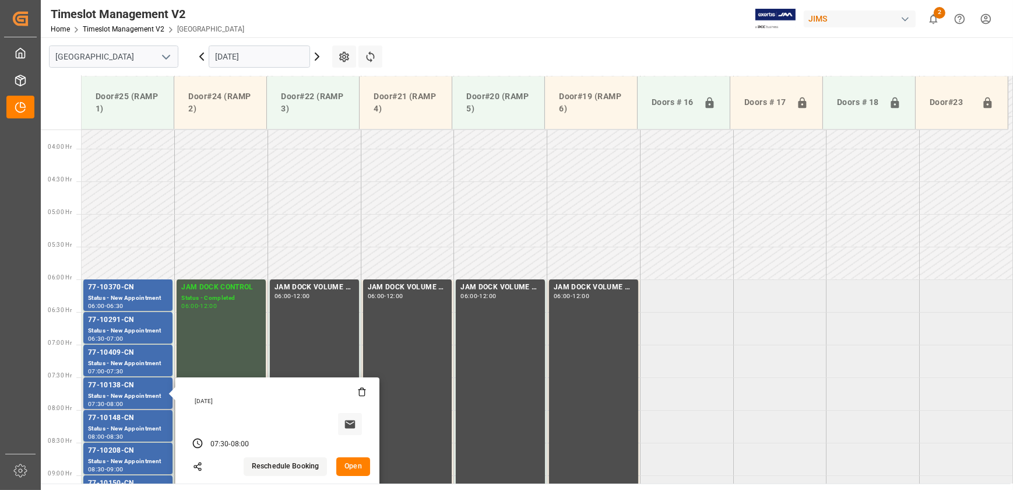
click at [356, 464] on button "Open" at bounding box center [353, 466] width 34 height 19
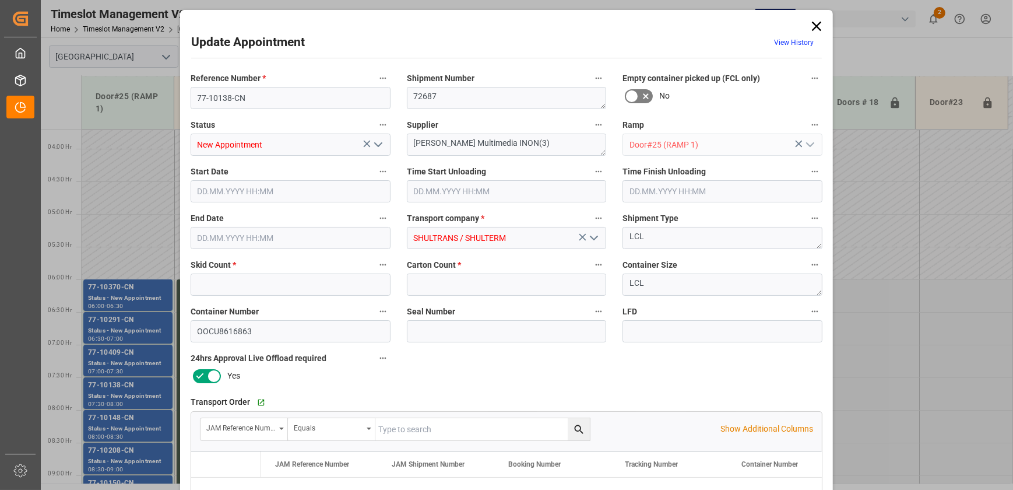
type input "2"
type input "90"
type input "17.09.2025 07:30"
type input "17.09.2025 08:00"
type input "15.09.2025 11:48"
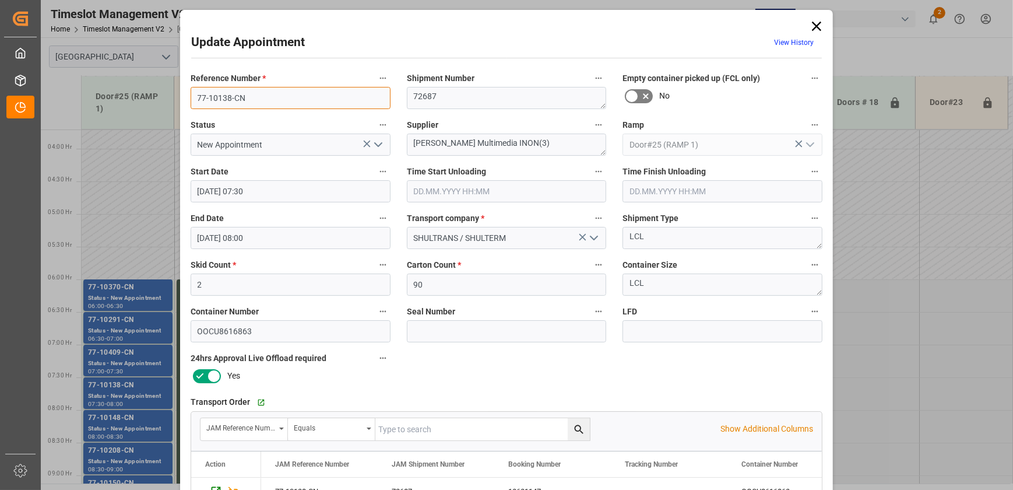
click at [272, 90] on input "77-10138-CN" at bounding box center [291, 98] width 200 height 22
click at [135, 420] on div "Update Appointment View History Reference Number * 77-10138-CN Shipment Number …" at bounding box center [506, 245] width 1013 height 490
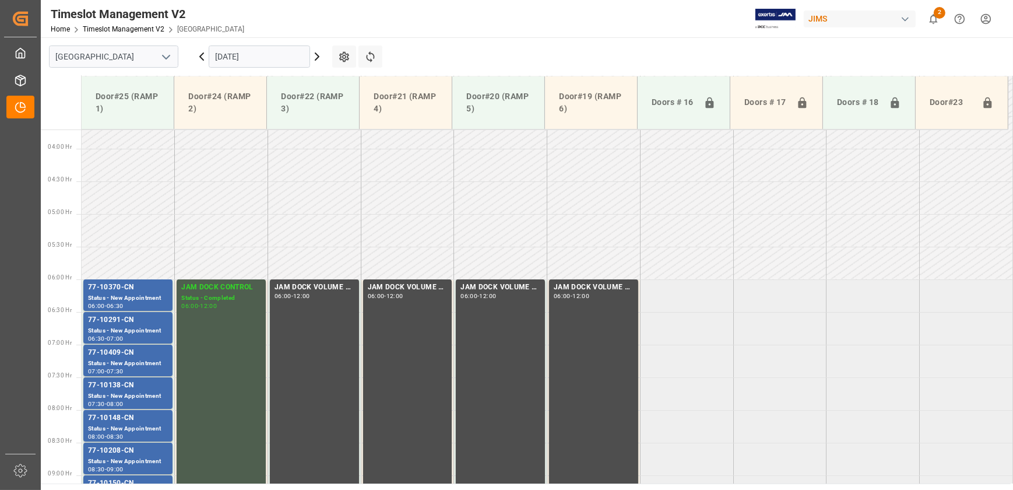
click at [135, 420] on div "77-10148-CN" at bounding box center [128, 418] width 80 height 12
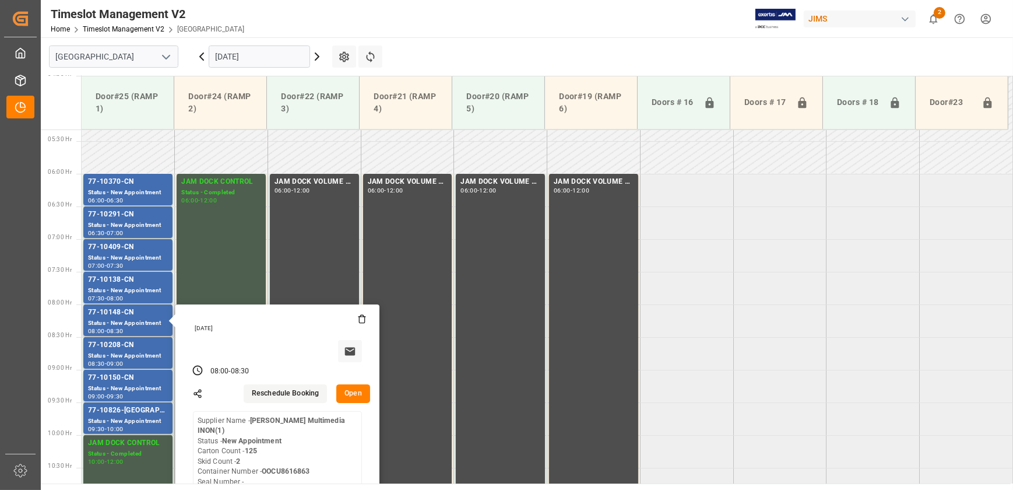
scroll to position [348, 0]
click at [350, 402] on div "Wednesday, September 17, 2025 08:00 - 08:30 Reschedule Booking Open Supplier Na…" at bounding box center [278, 406] width 204 height 205
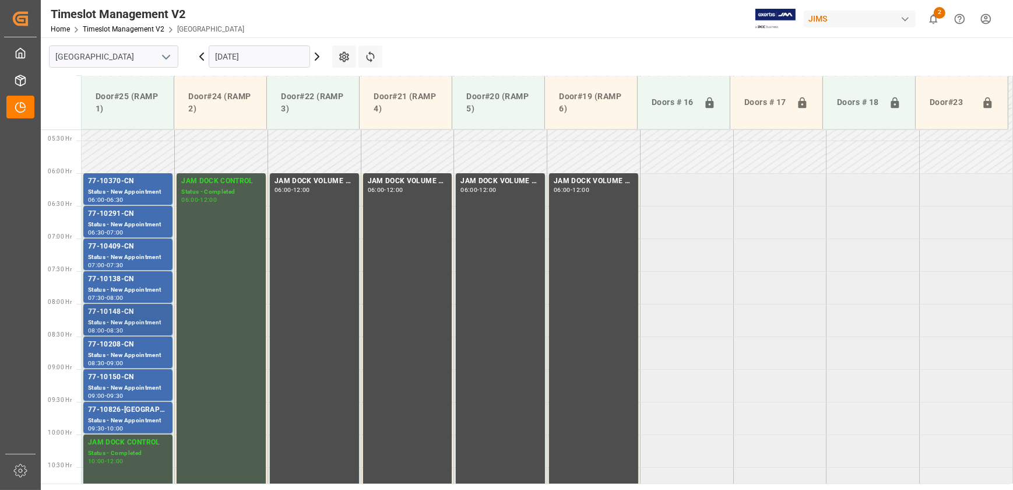
click at [131, 317] on div "77-10148-CN" at bounding box center [128, 312] width 80 height 12
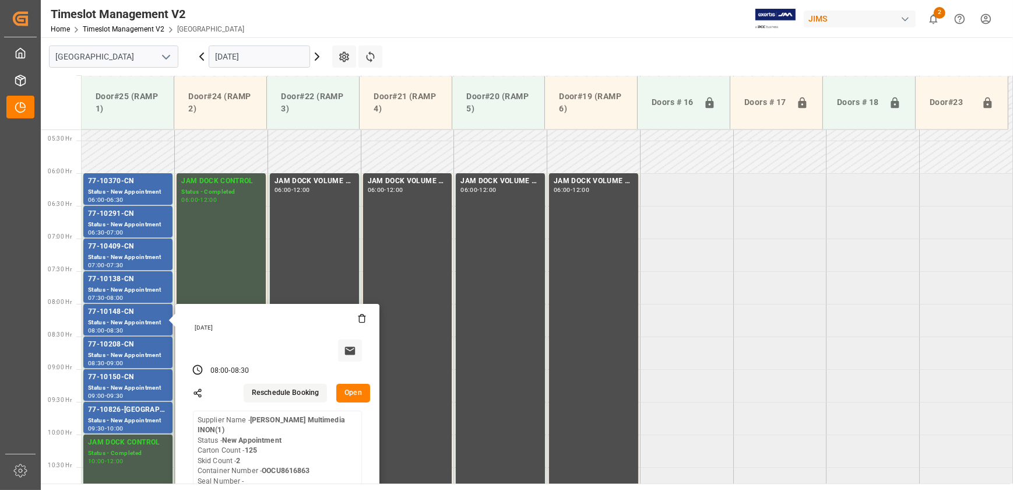
click at [350, 397] on button "Open" at bounding box center [353, 393] width 34 height 19
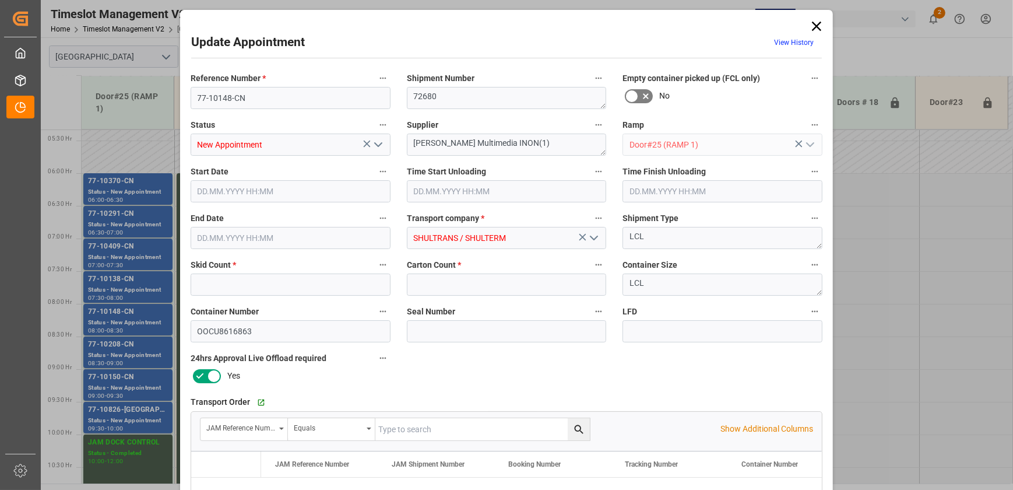
type input "2"
type input "125"
type input "17.09.2025 08:00"
type input "17.09.2025 08:30"
type input "15.09.2025 11:47"
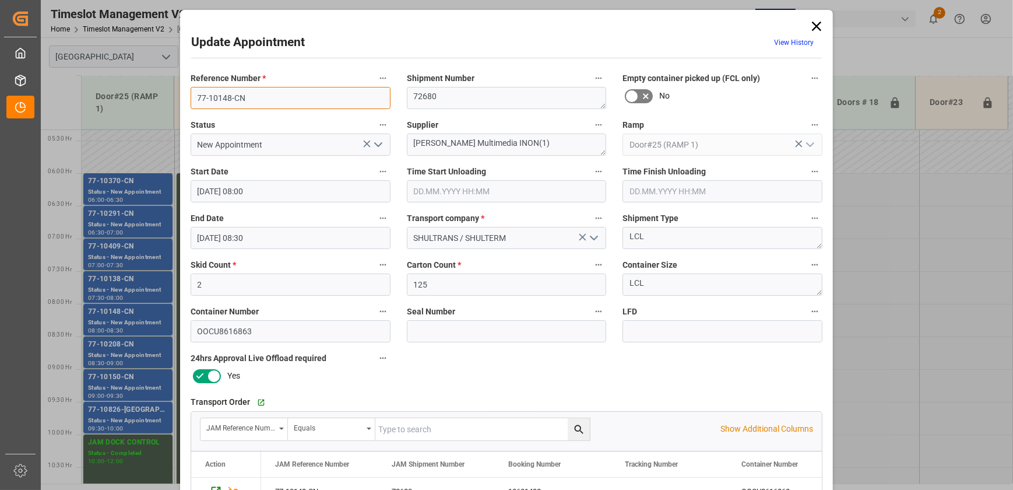
click at [257, 96] on input "77-10148-CN" at bounding box center [291, 98] width 200 height 22
click at [815, 26] on icon at bounding box center [816, 26] width 9 height 9
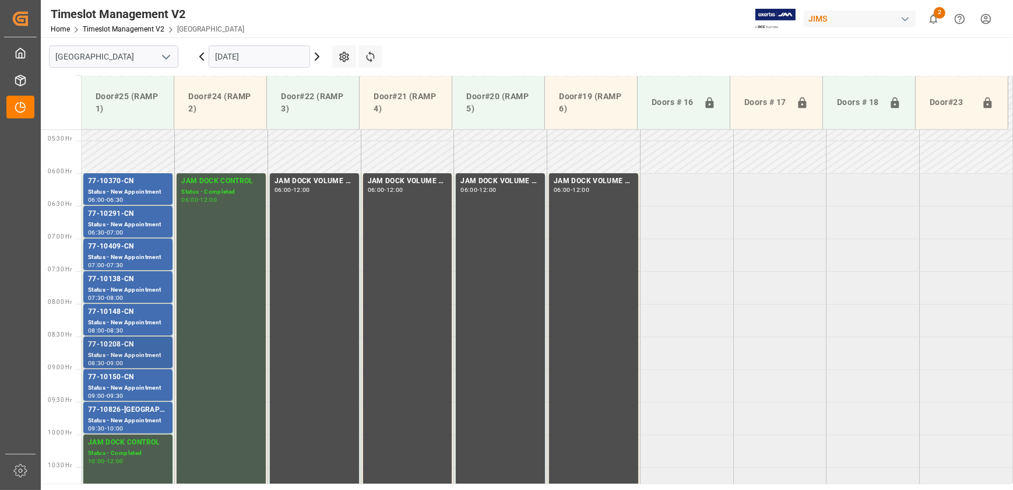
click at [135, 355] on div "Status - New Appointment" at bounding box center [128, 355] width 80 height 10
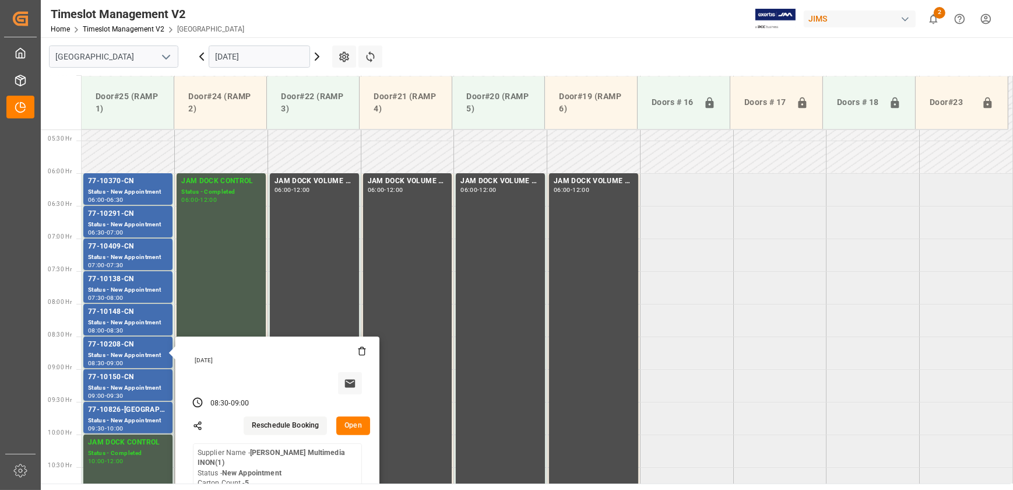
drag, startPoint x: 357, startPoint y: 423, endPoint x: 666, endPoint y: 391, distance: 310.7
click at [357, 422] on button "Open" at bounding box center [353, 425] width 34 height 19
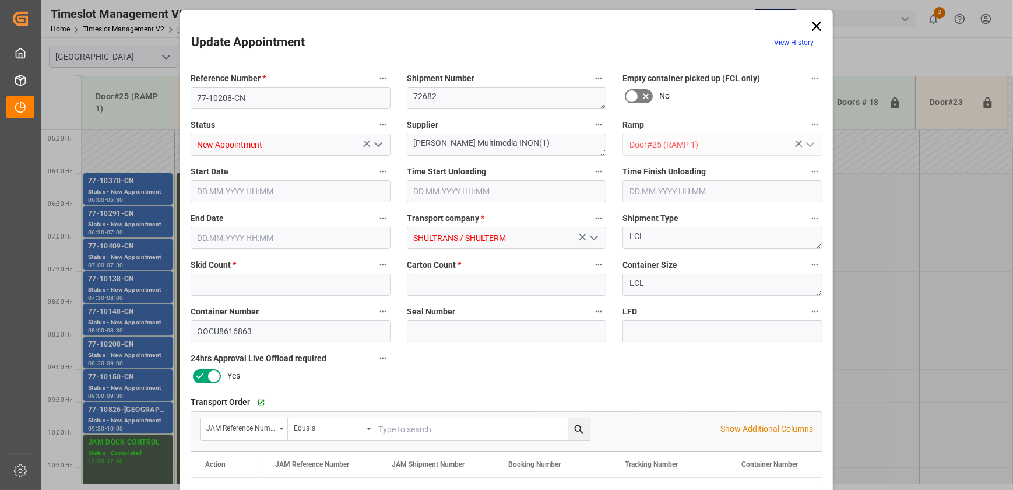
type input "5"
type input "17.09.2025 08:30"
type input "17.09.2025 09:00"
type input "15.09.2025 11:46"
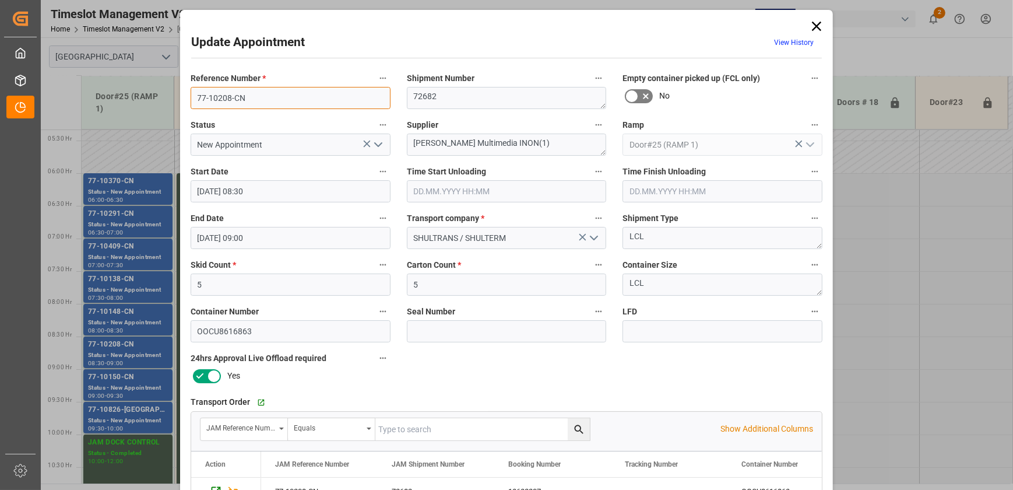
click at [256, 99] on input "77-10208-CN" at bounding box center [291, 98] width 200 height 22
click at [135, 382] on div "Update Appointment View History Reference Number * 77-10208-CN Shipment Number …" at bounding box center [506, 245] width 1013 height 490
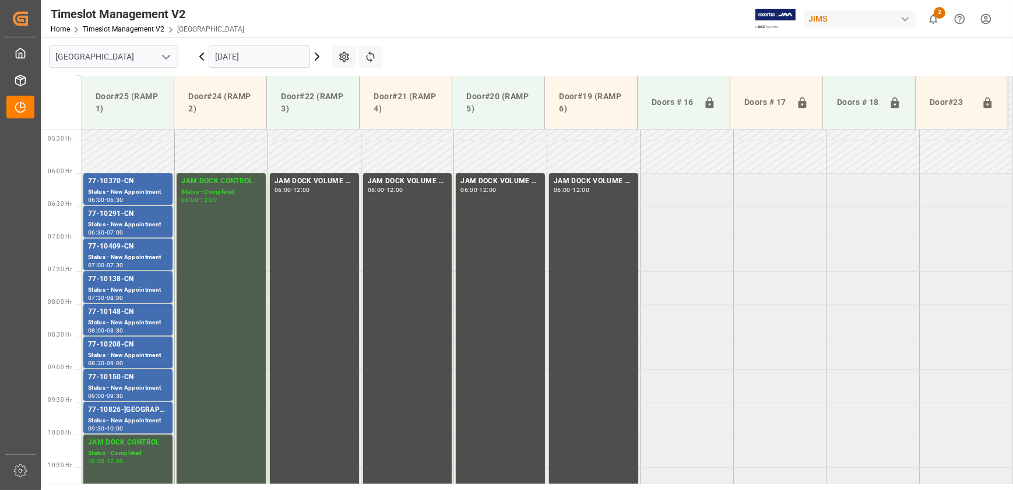
click at [135, 382] on div "77-10150-CN" at bounding box center [128, 377] width 80 height 12
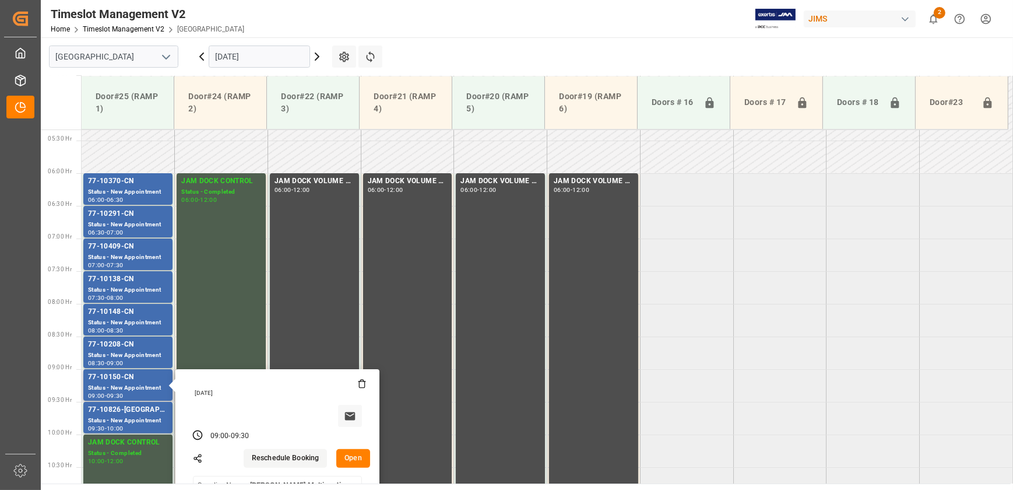
click at [359, 459] on button "Open" at bounding box center [353, 458] width 34 height 19
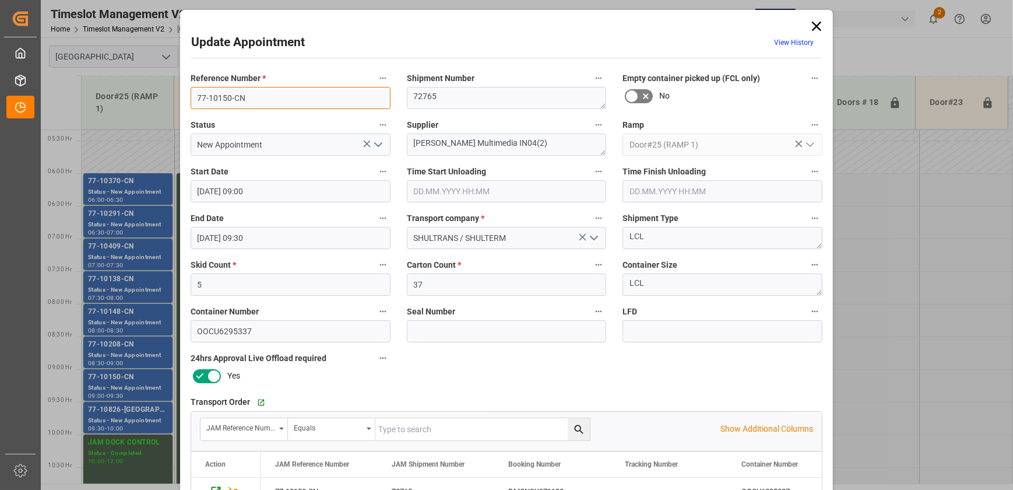
click at [248, 100] on input "77-10150-CN" at bounding box center [291, 98] width 200 height 22
click at [107, 422] on div "Update Appointment View History Reference Number * 77-10150-CN Shipment Number …" at bounding box center [506, 245] width 1013 height 490
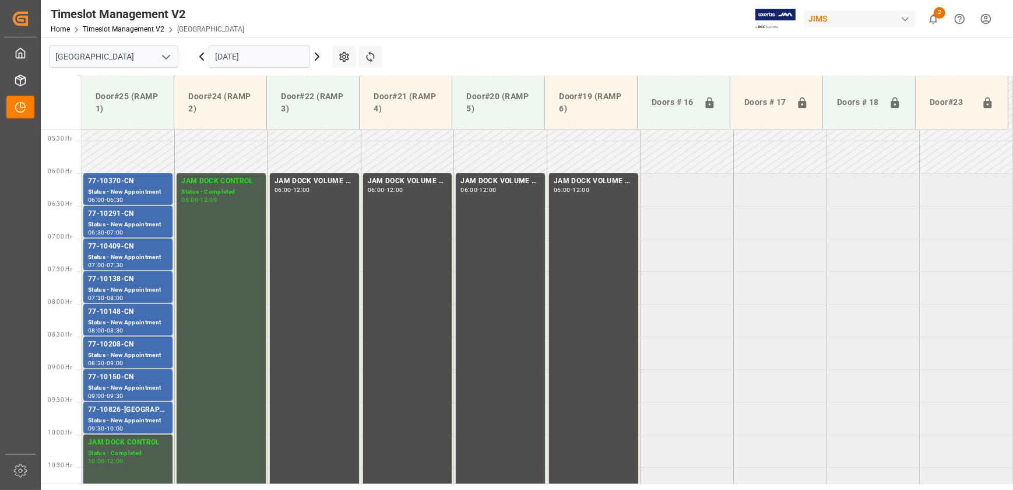
click at [107, 422] on div "Status - New Appointment" at bounding box center [128, 421] width 80 height 10
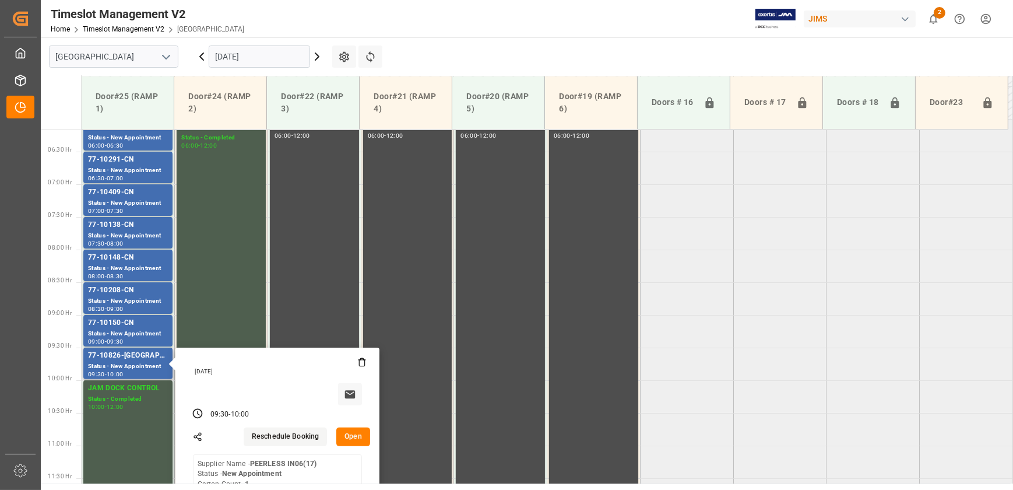
scroll to position [454, 0]
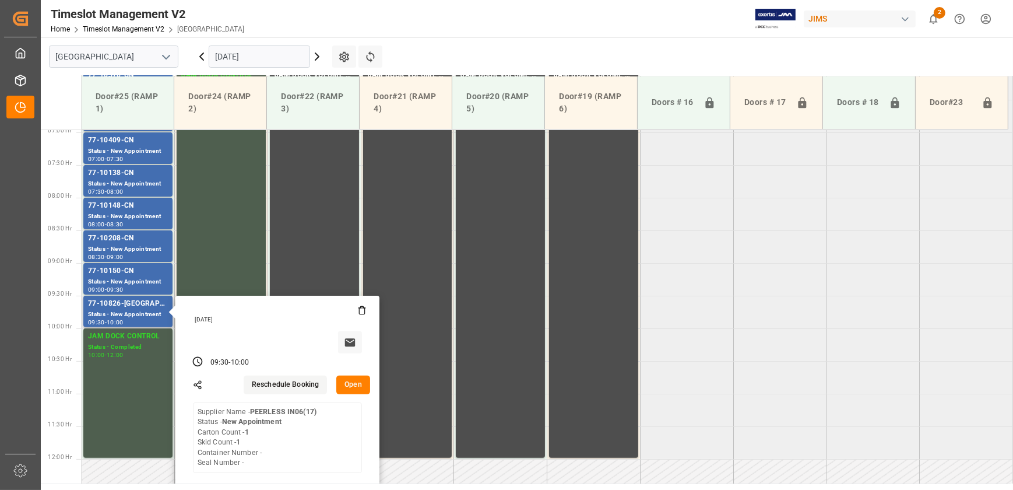
click at [362, 378] on button "Open" at bounding box center [353, 385] width 34 height 19
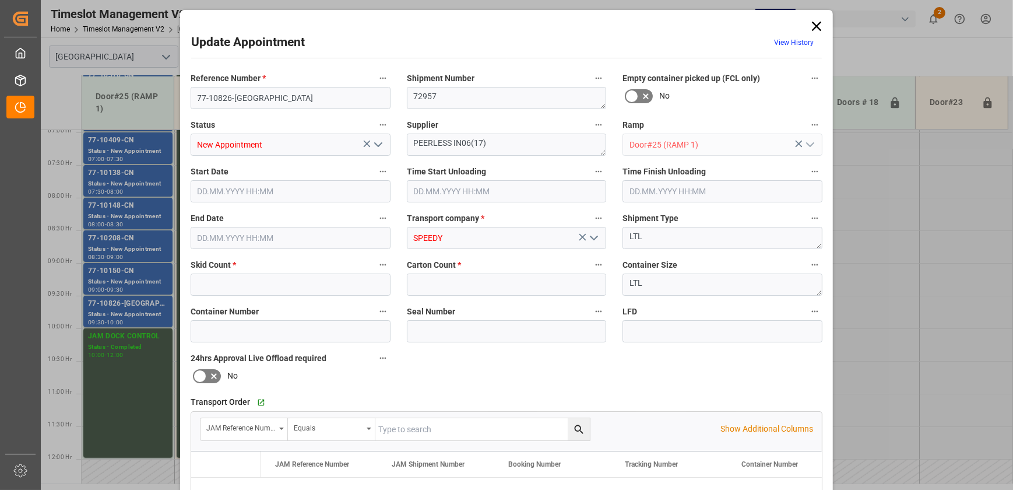
type input "1"
type input "17.09.2025 09:30"
type input "17.09.2025 10:00"
type input "15.09.2025 12:58"
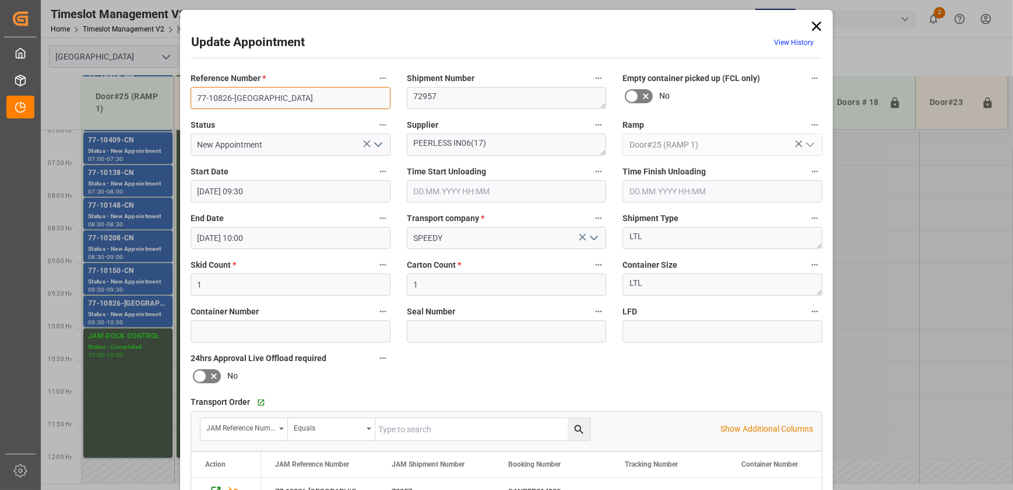
click at [299, 100] on input "77-10826-US" at bounding box center [291, 98] width 200 height 22
click at [433, 142] on textarea "PEERLESS IN06(17)" at bounding box center [507, 145] width 200 height 22
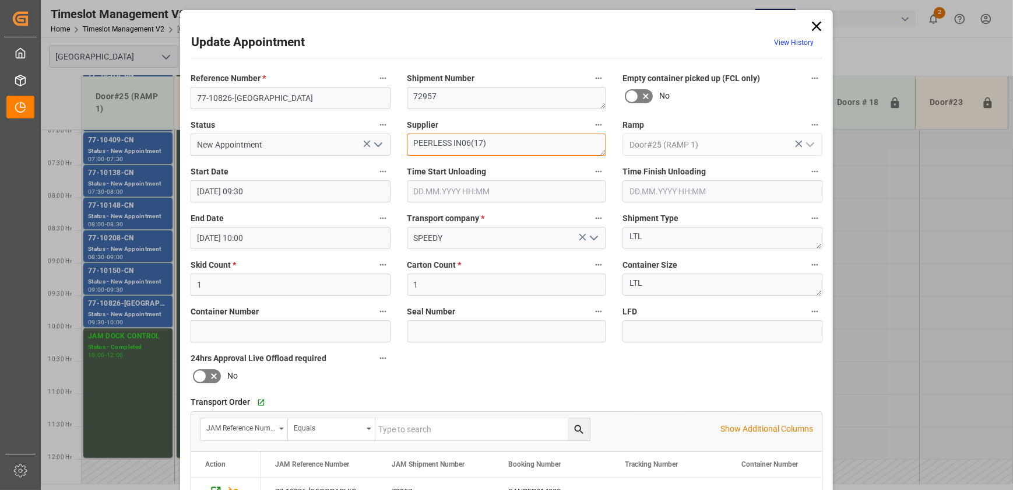
click at [433, 142] on textarea "PEERLESS IN06(17)" at bounding box center [507, 145] width 200 height 22
drag, startPoint x: 448, startPoint y: 139, endPoint x: 387, endPoint y: 139, distance: 60.6
click at [387, 139] on div "Reference Number * 77-10826-US Shipment Number 72957 Empty container picked up …" at bounding box center [507, 359] width 648 height 587
click at [811, 26] on icon at bounding box center [817, 26] width 16 height 16
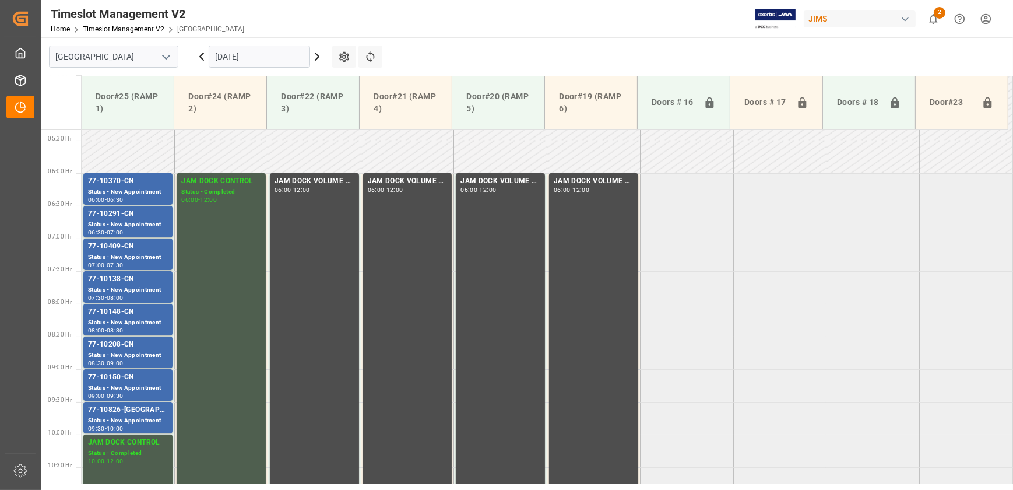
scroll to position [348, 0]
click at [200, 58] on icon at bounding box center [202, 57] width 14 height 14
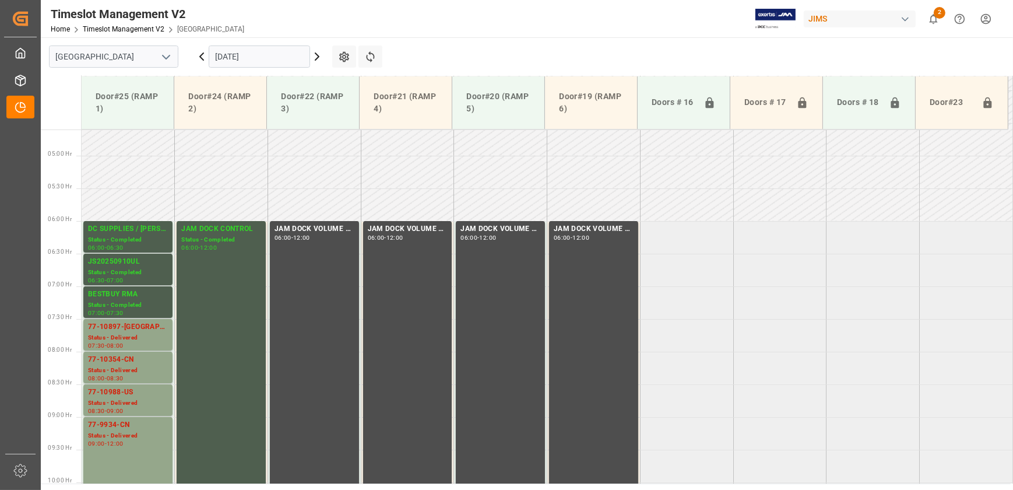
scroll to position [360, 0]
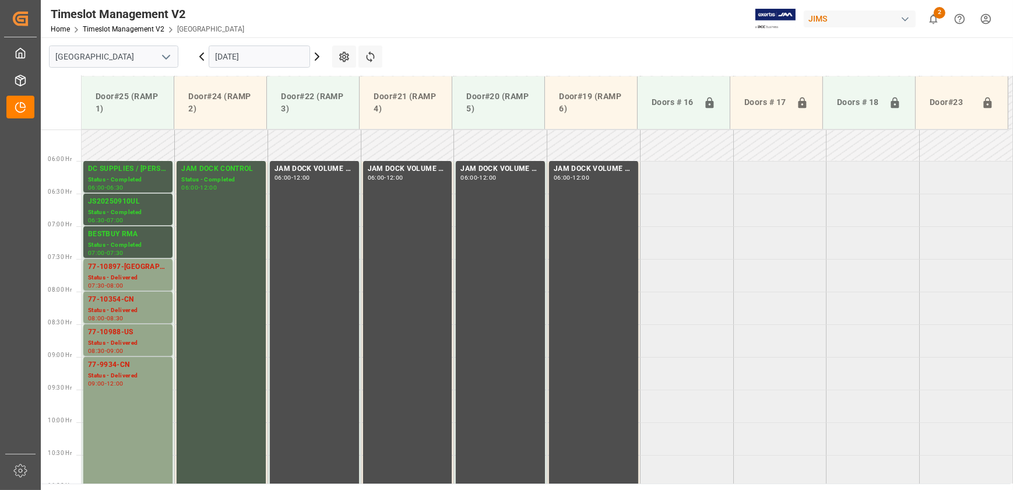
click at [203, 57] on icon at bounding box center [202, 57] width 14 height 14
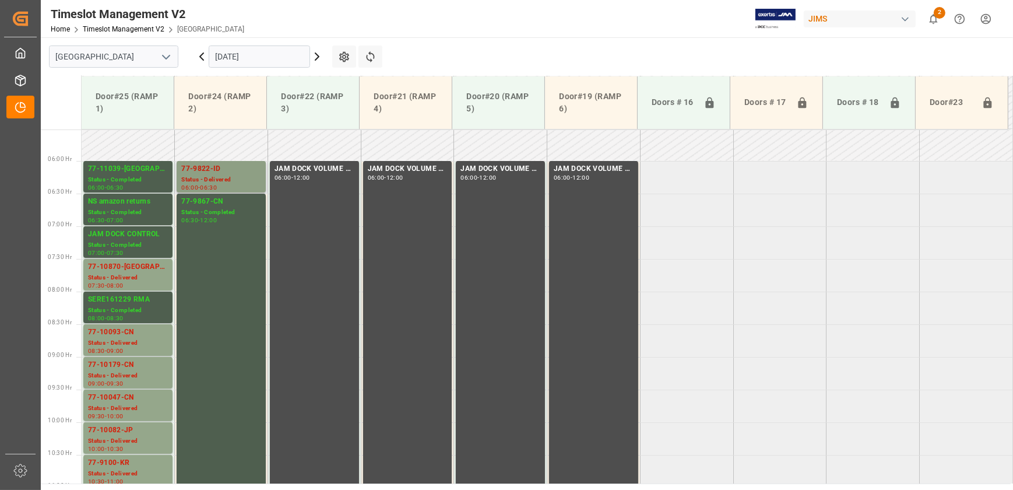
click at [219, 183] on div "Status - Delivered" at bounding box center [221, 180] width 80 height 10
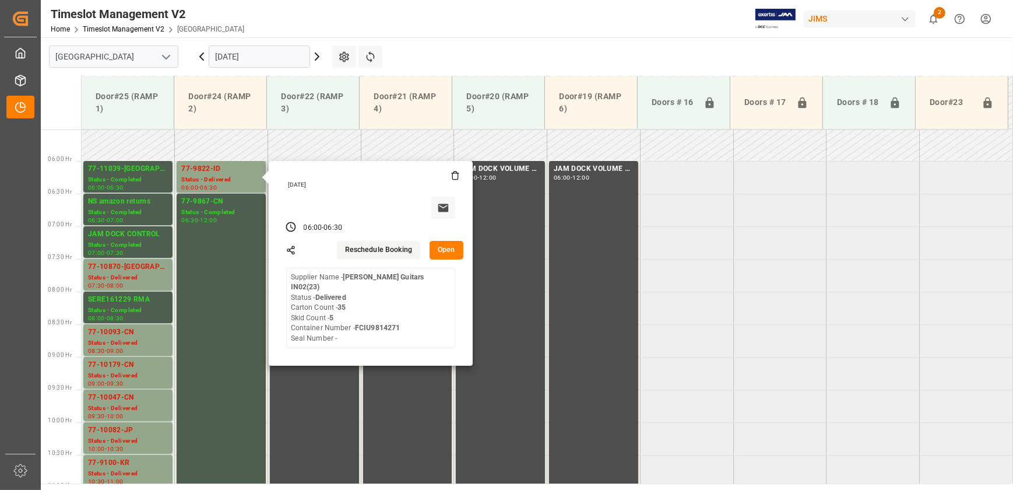
click at [449, 248] on button "Open" at bounding box center [447, 250] width 34 height 19
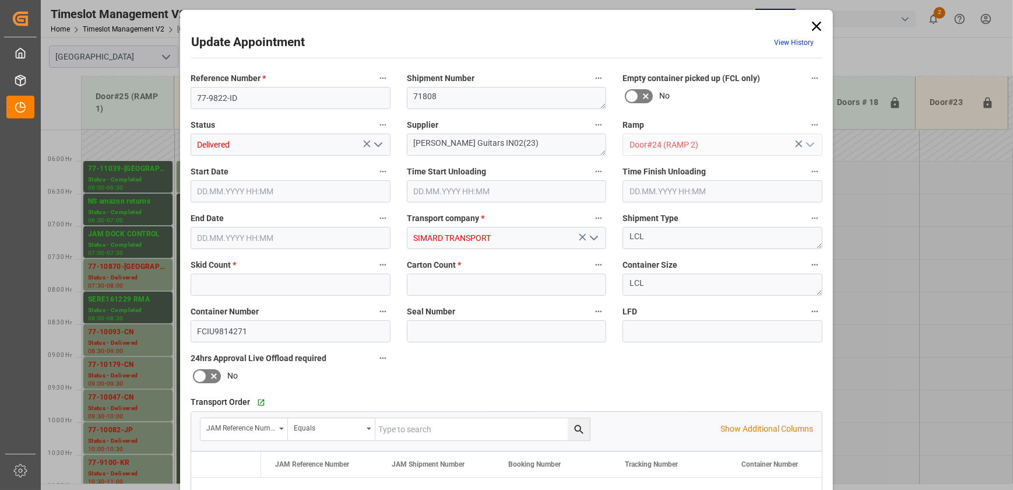
type input "5"
type input "35"
type input "15.09.2025 06:00"
type input "15.09.2025 09:45"
type input "15.09.2025 10:30"
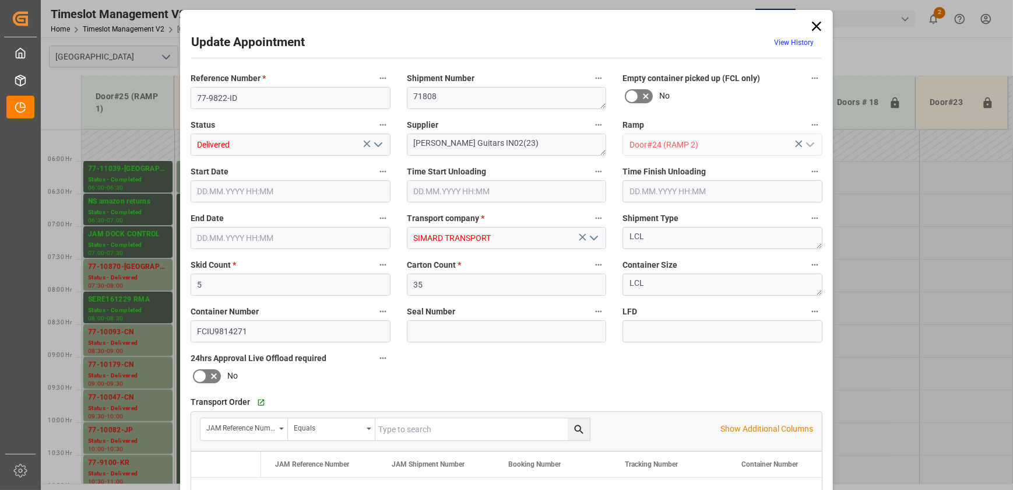
type input "15.09.2025 06:30"
type input "11.09.2025 13:21"
click at [377, 144] on icon "open menu" at bounding box center [378, 145] width 14 height 14
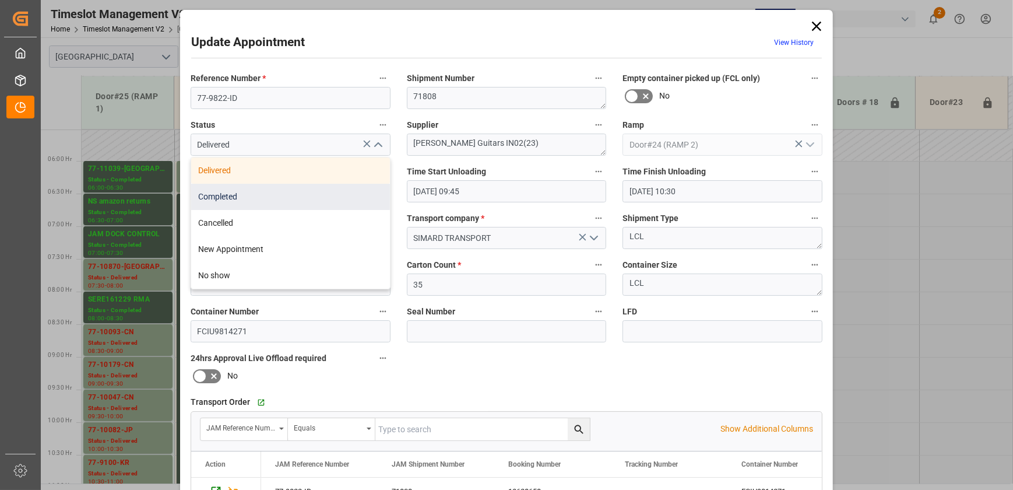
click at [313, 201] on div "Completed" at bounding box center [290, 197] width 199 height 26
type input "Completed"
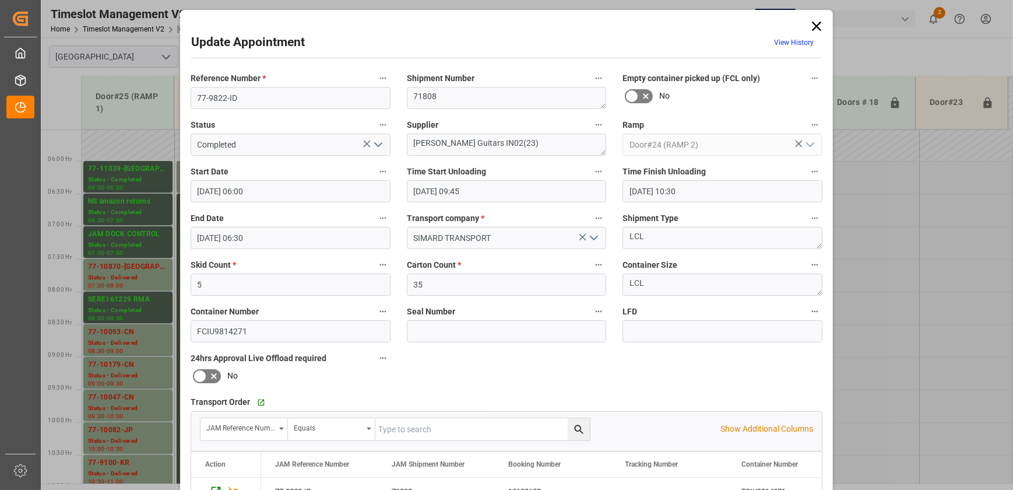
scroll to position [218, 0]
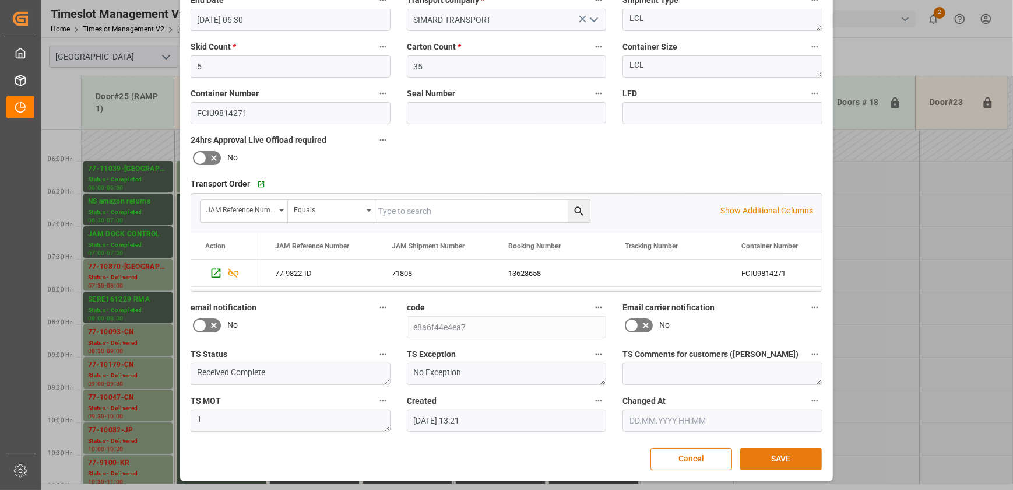
click at [793, 452] on button "SAVE" at bounding box center [782, 459] width 82 height 22
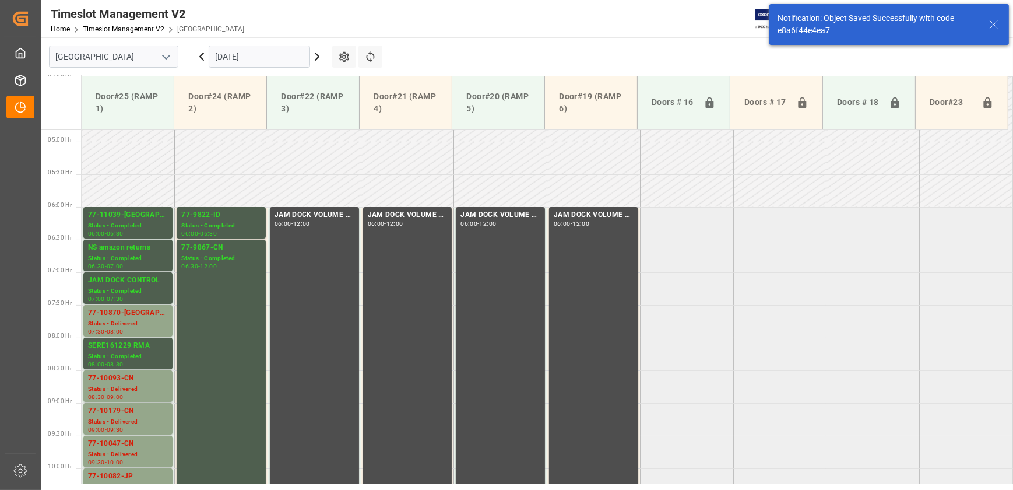
scroll to position [331, 0]
